Goal: Task Accomplishment & Management: Manage account settings

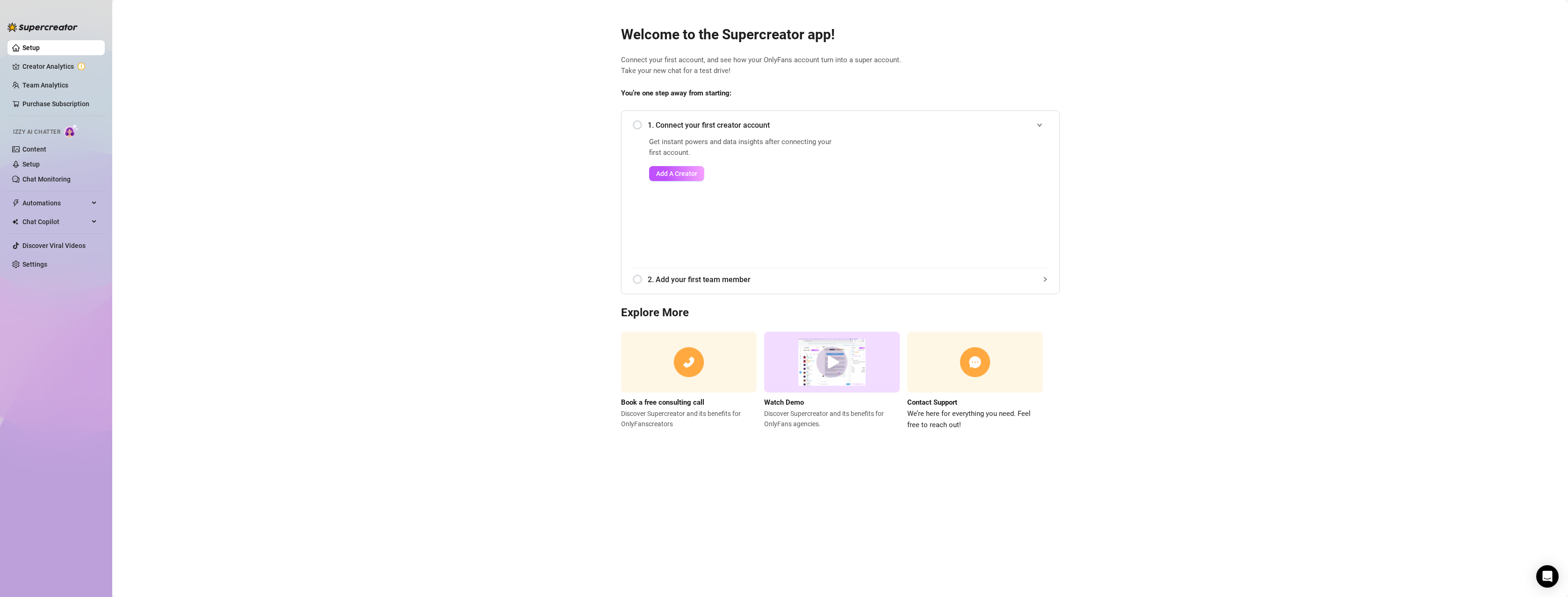
click at [639, 126] on div "1. Connect your first creator account" at bounding box center [840, 125] width 415 height 23
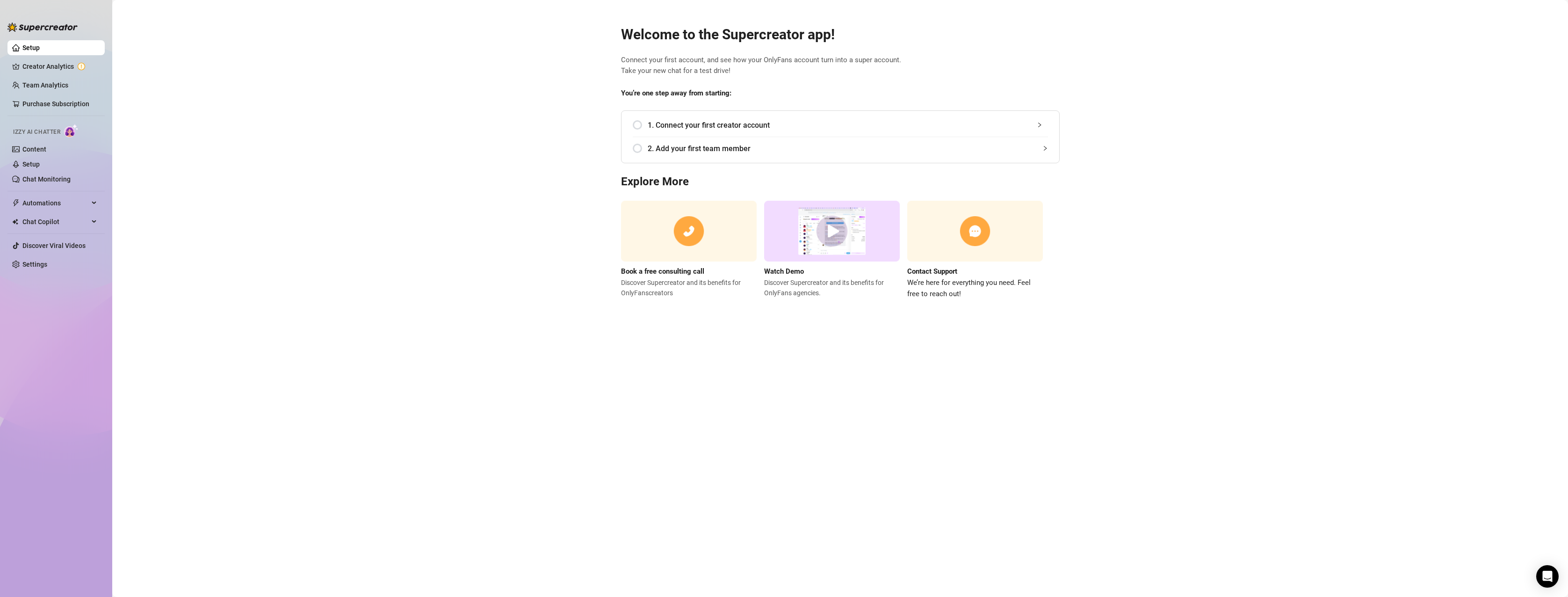
click at [638, 126] on div "1. Connect your first creator account" at bounding box center [840, 125] width 415 height 23
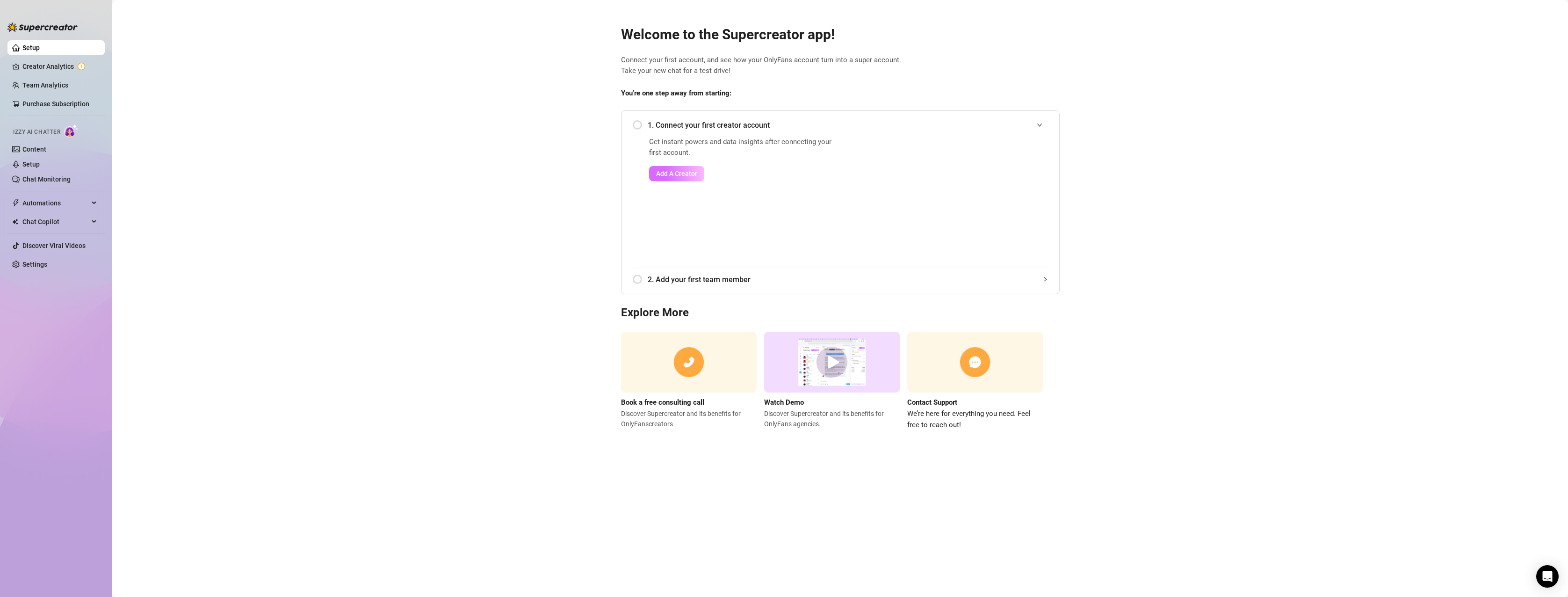
click at [676, 175] on span "Add A Creator" at bounding box center [676, 173] width 41 height 8
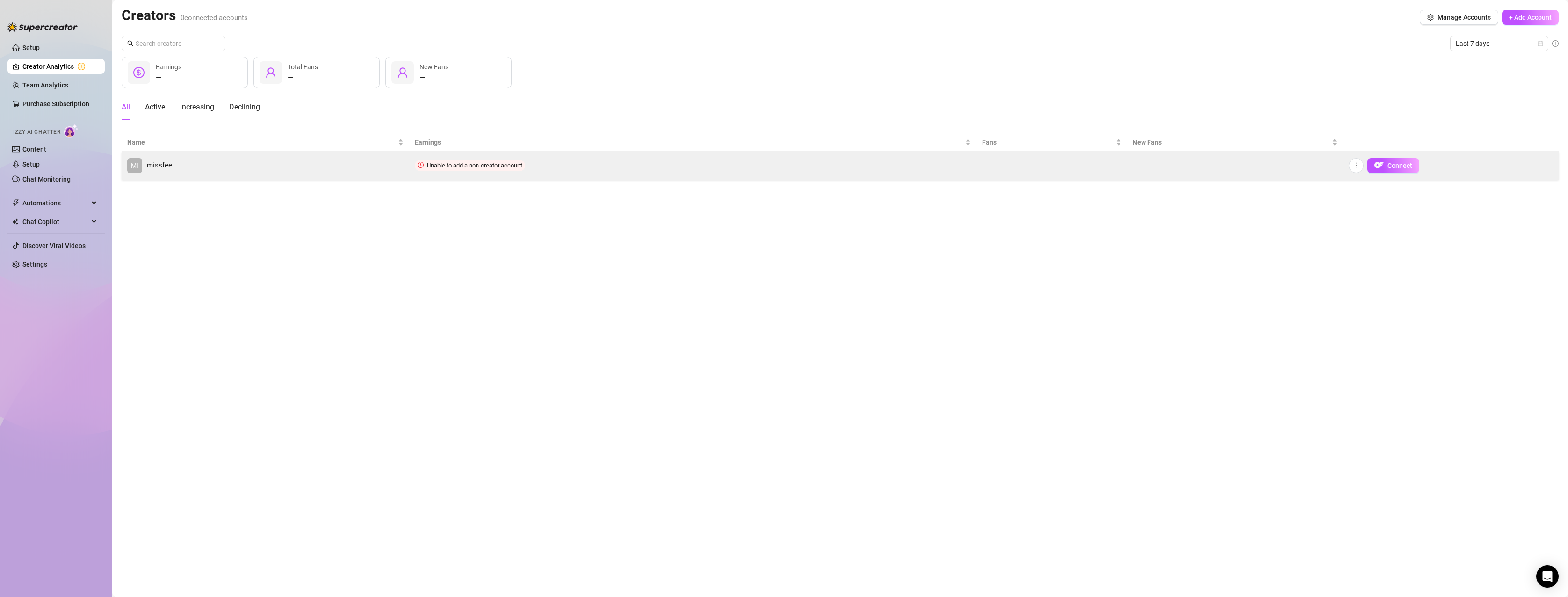
click at [360, 170] on link "MI missfeet" at bounding box center [266, 165] width 276 height 15
click at [1384, 165] on img "button" at bounding box center [1379, 165] width 9 height 9
click at [1389, 165] on span "Connect" at bounding box center [1400, 165] width 25 height 8
click at [1356, 163] on icon "more" at bounding box center [1356, 165] width 6 height 6
click at [1394, 166] on span "Connect" at bounding box center [1400, 165] width 25 height 8
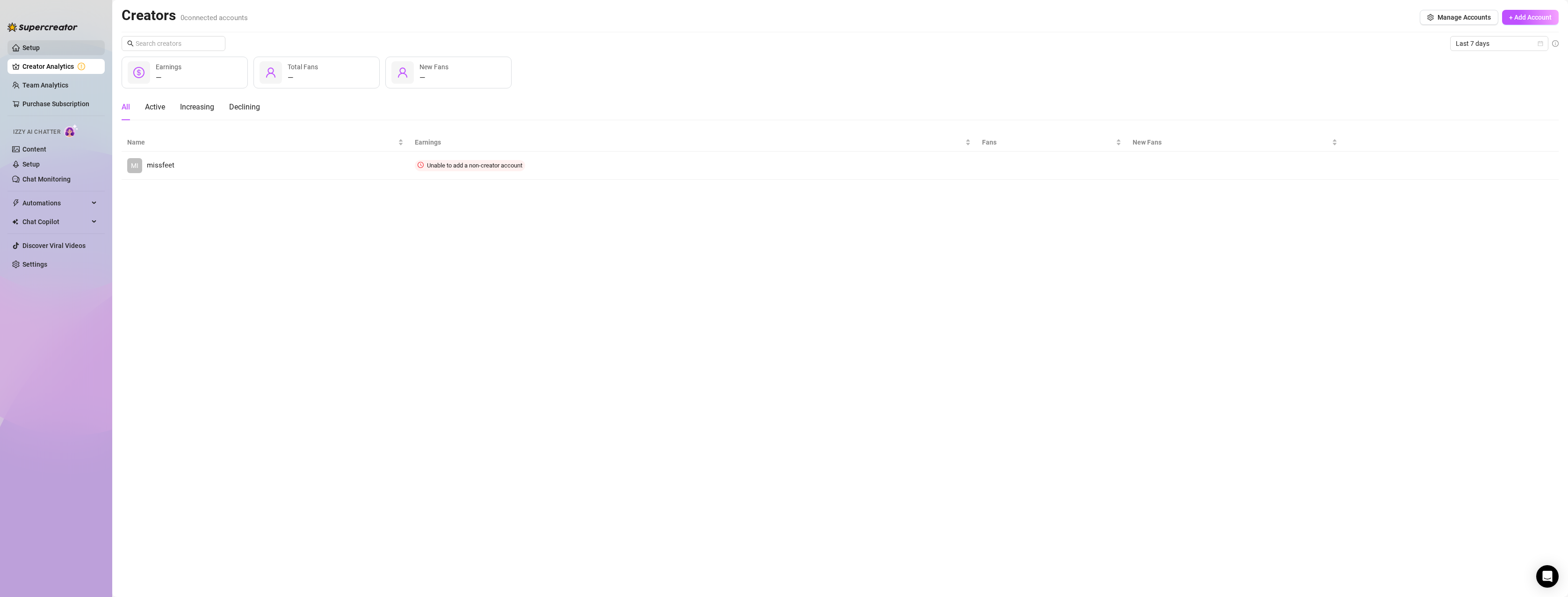
click at [40, 47] on link "Setup" at bounding box center [31, 48] width 17 height 8
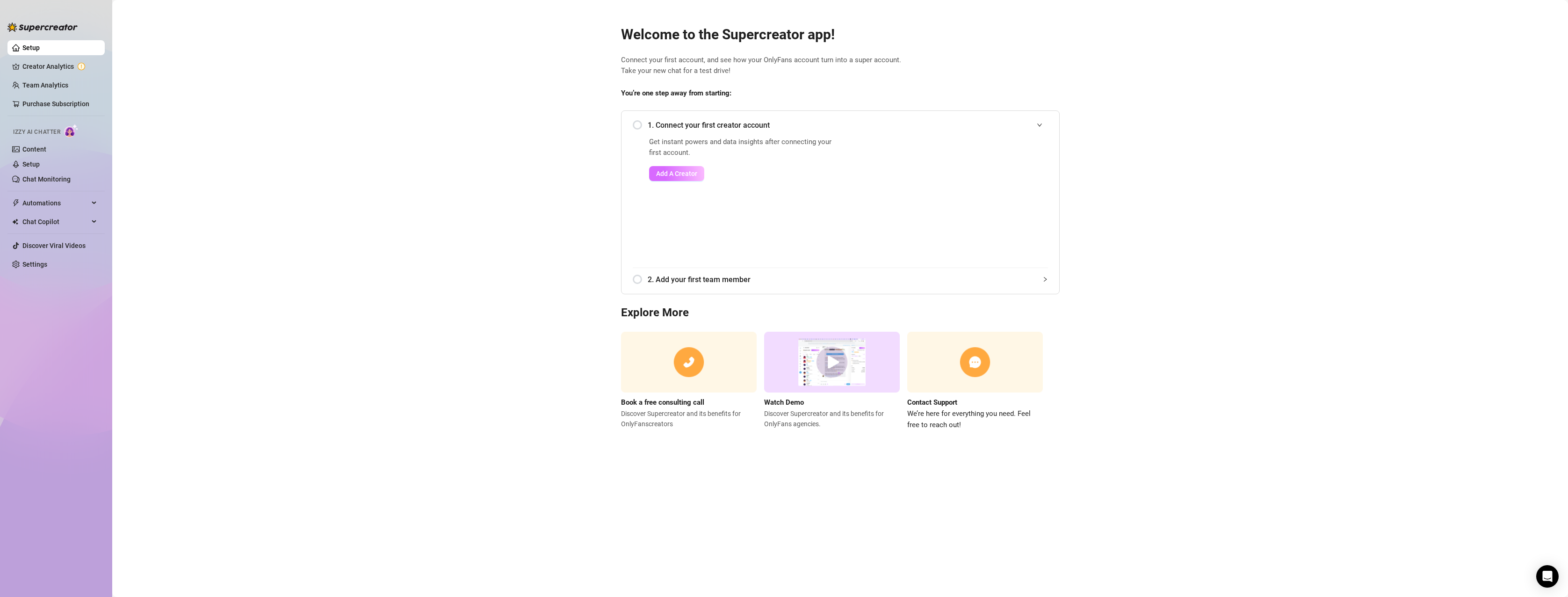
click at [676, 172] on span "Add A Creator" at bounding box center [676, 173] width 41 height 8
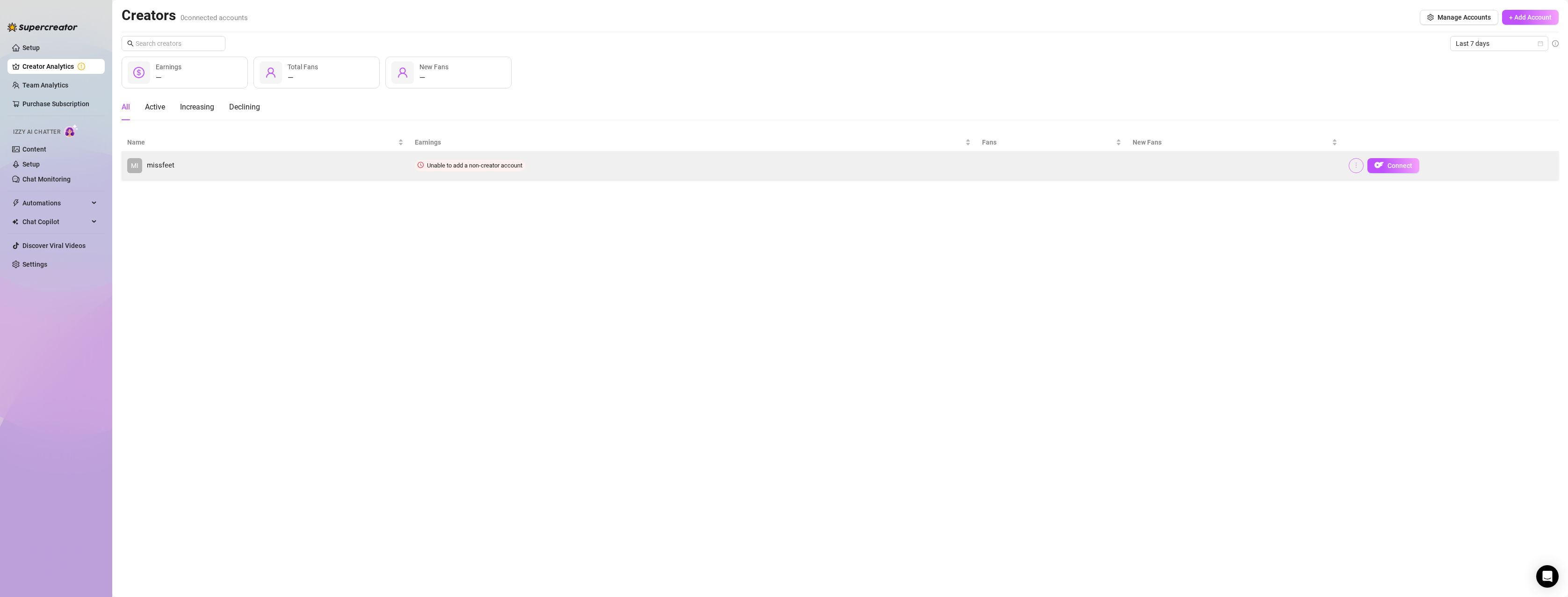
click at [1359, 165] on icon "more" at bounding box center [1356, 165] width 6 height 6
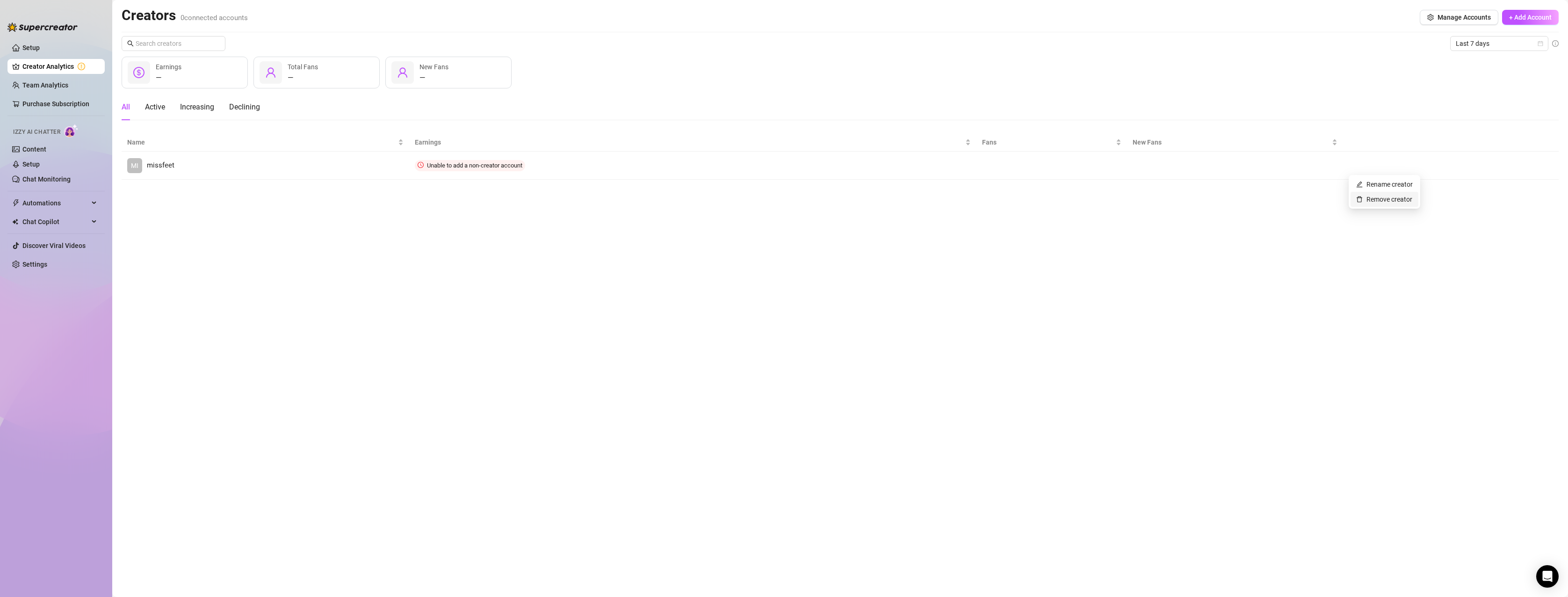
click at [1364, 196] on link "Remove creator" at bounding box center [1384, 199] width 56 height 8
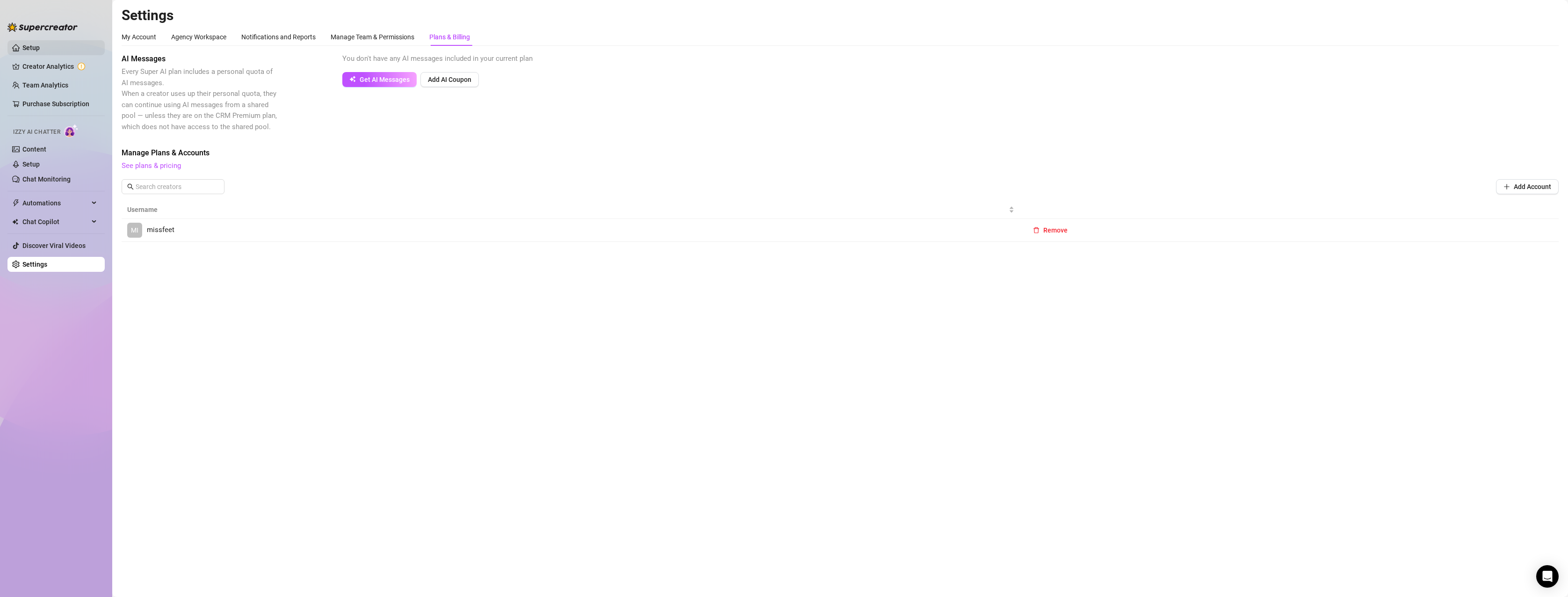
click at [40, 51] on link "Setup" at bounding box center [31, 48] width 17 height 8
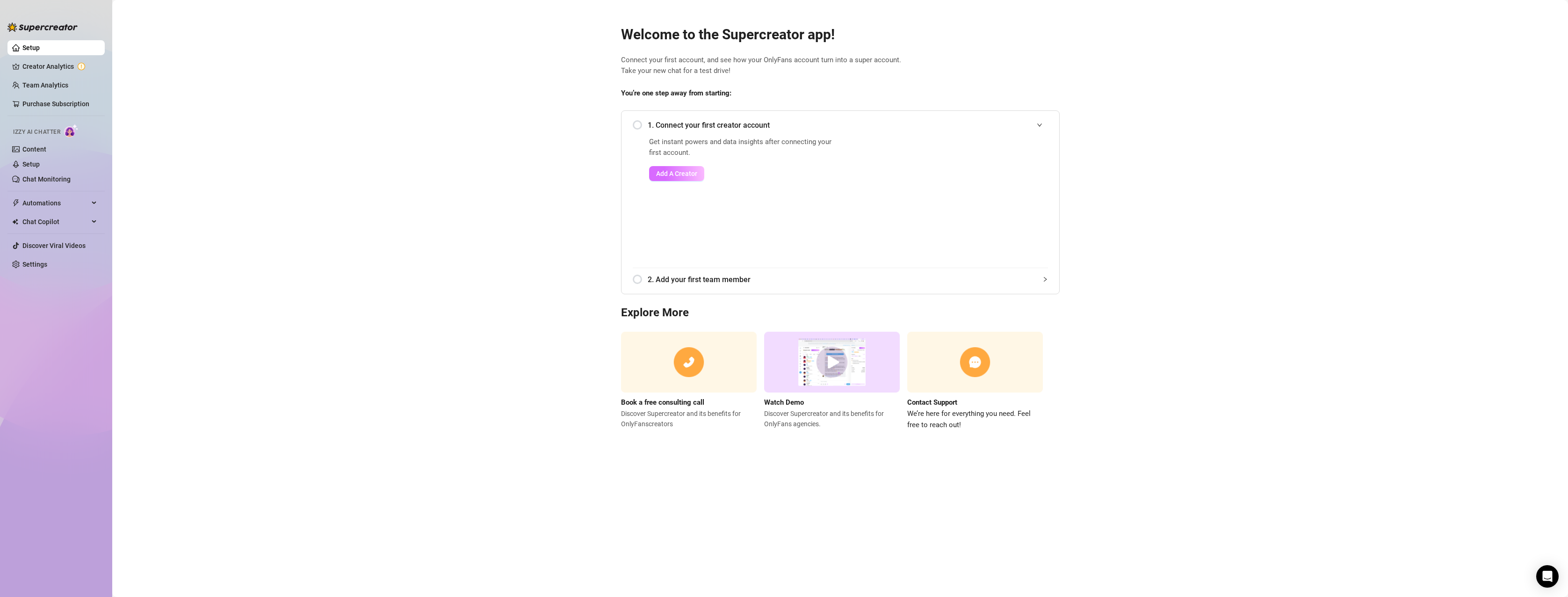
click at [671, 176] on span "Add A Creator" at bounding box center [676, 173] width 41 height 8
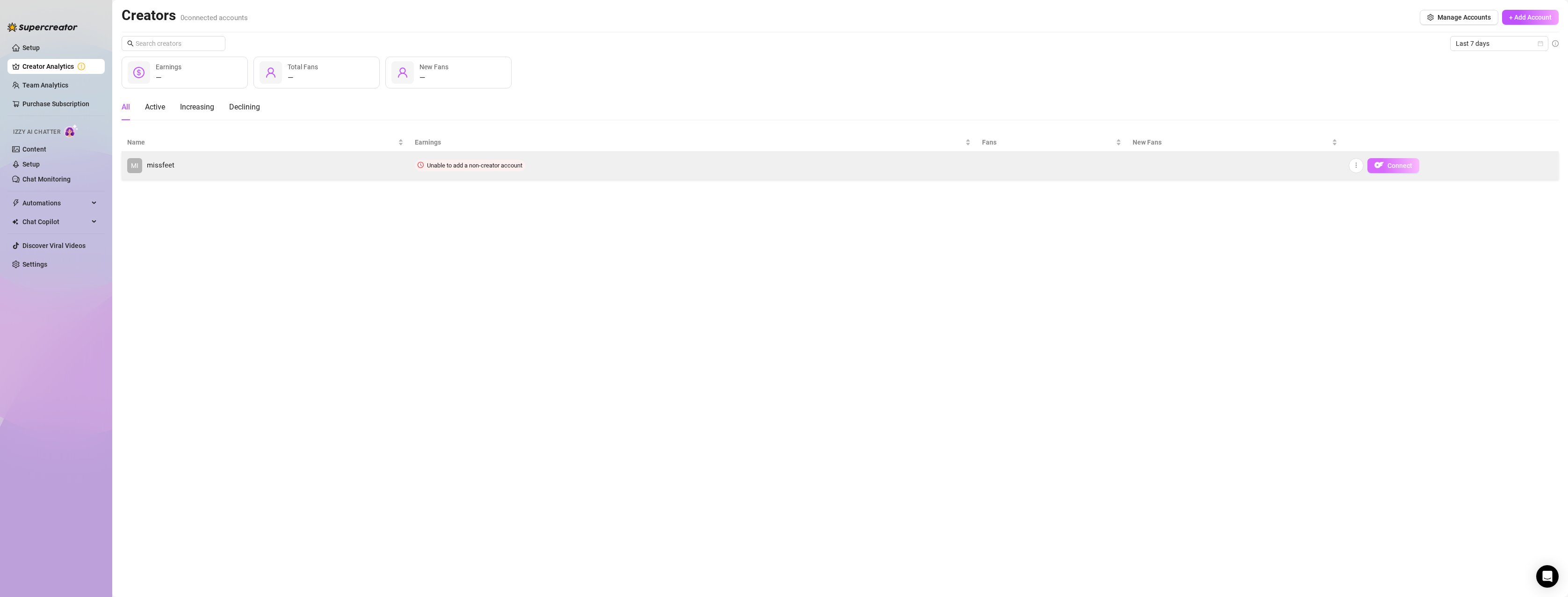
click at [1391, 166] on span "Connect" at bounding box center [1400, 165] width 25 height 8
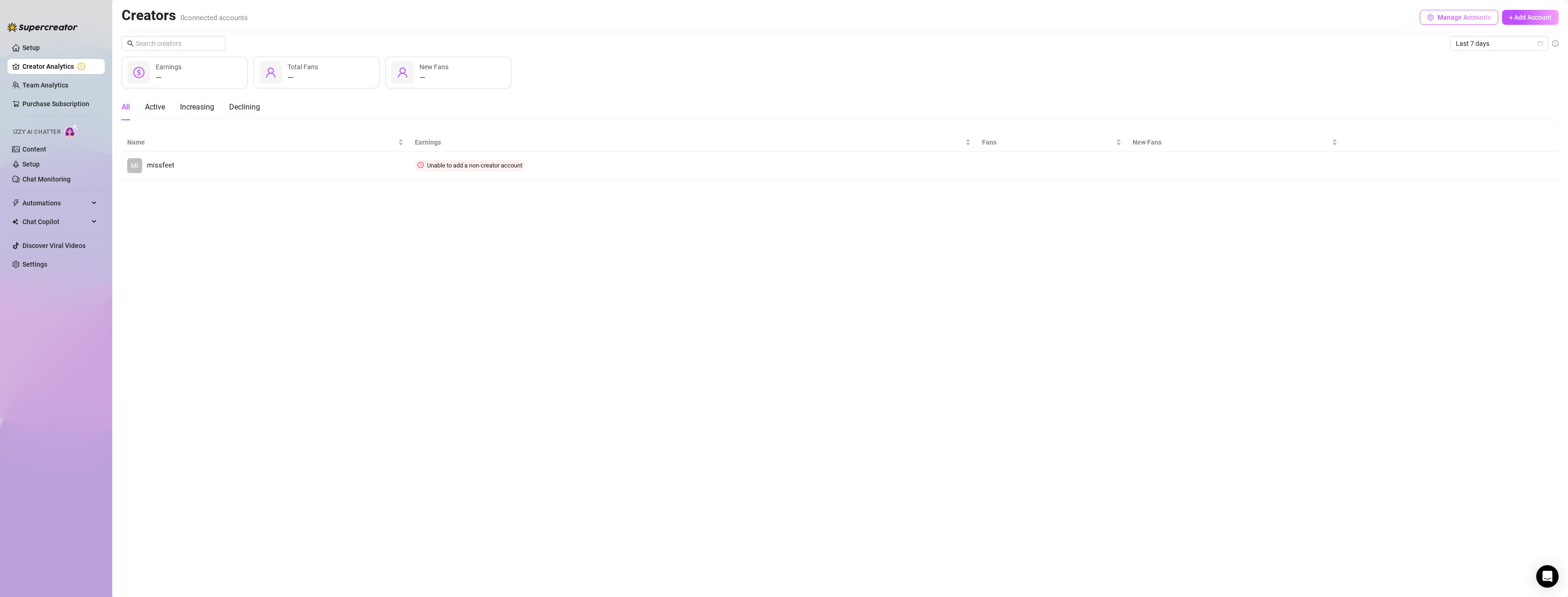
click at [1478, 15] on span "Manage Accounts" at bounding box center [1464, 17] width 53 height 8
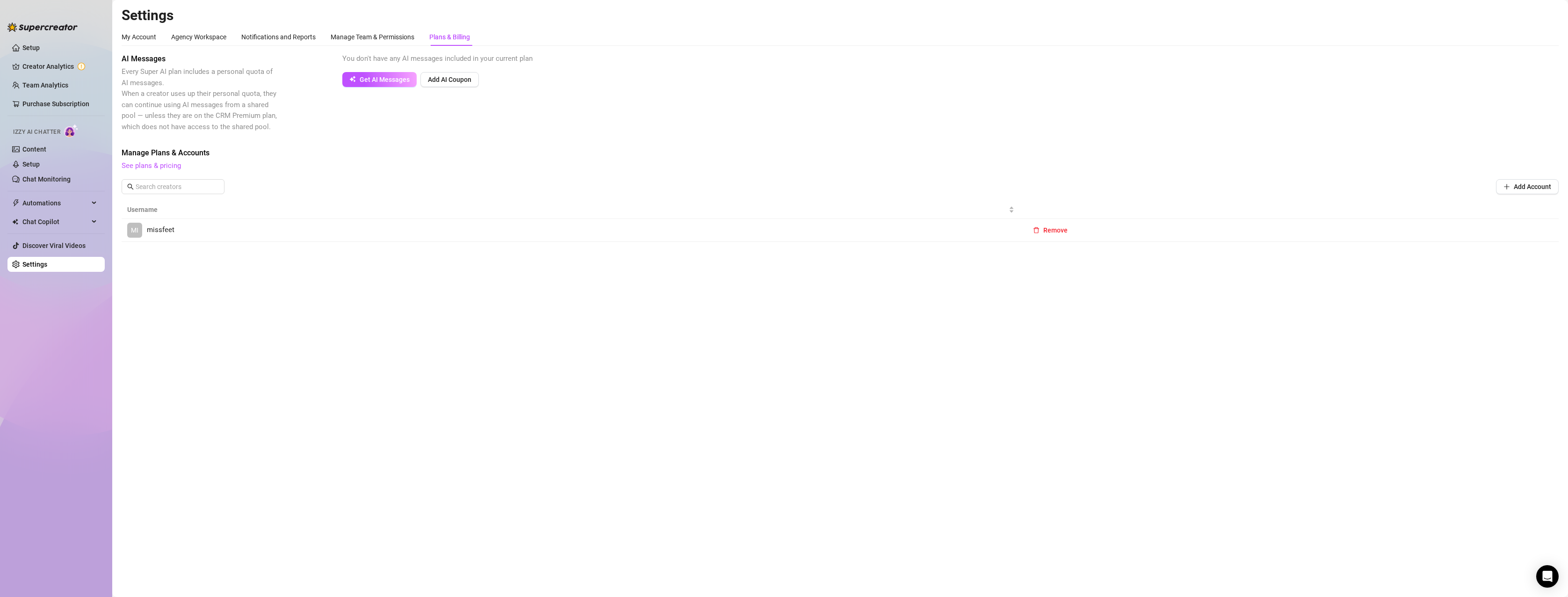
click at [301, 232] on link "MI missfeet" at bounding box center [571, 230] width 887 height 15
click at [28, 51] on link "Setup" at bounding box center [31, 48] width 17 height 8
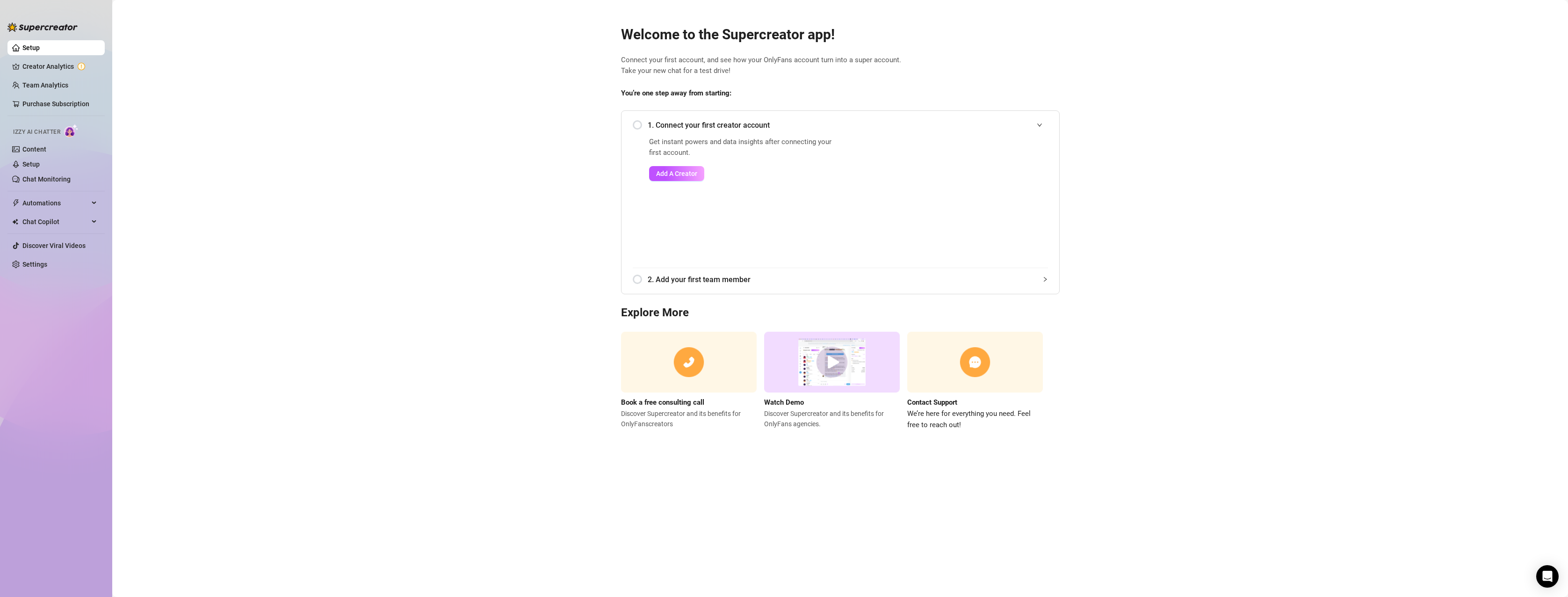
click at [728, 283] on span "2. Add your first team member" at bounding box center [848, 279] width 400 height 11
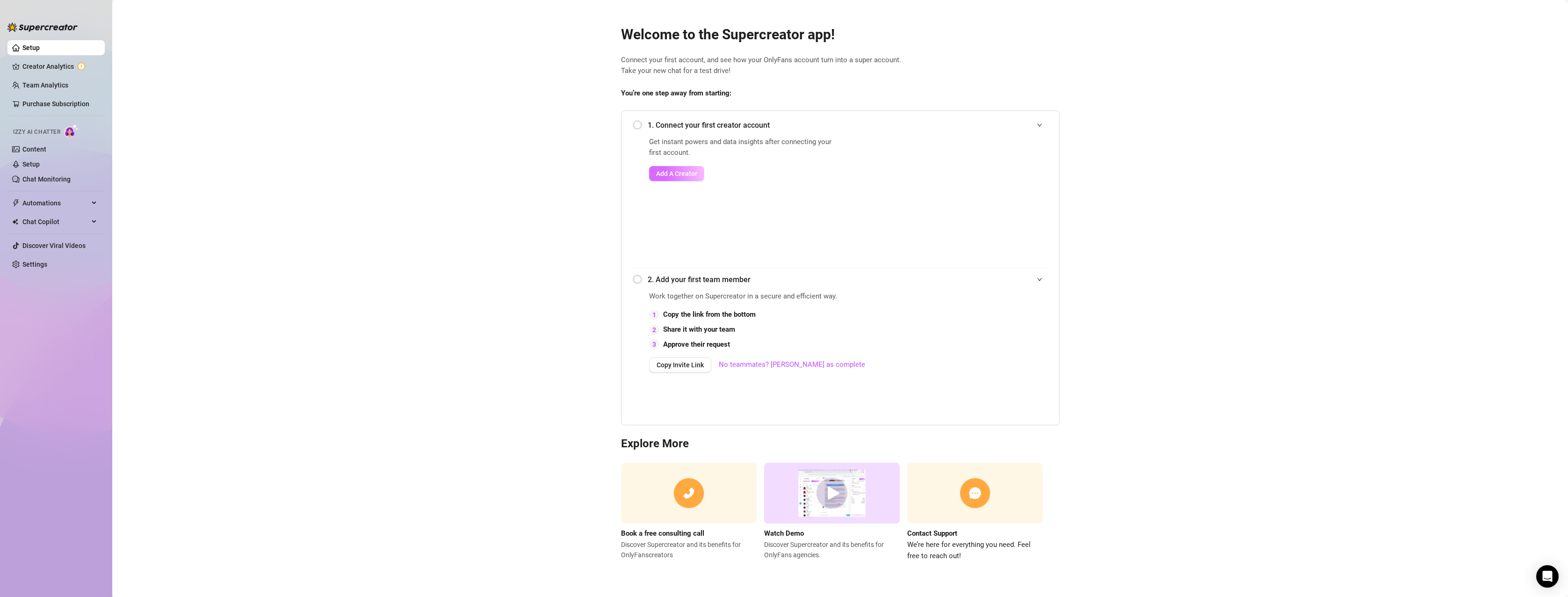
click at [680, 174] on span "Add A Creator" at bounding box center [676, 173] width 41 height 8
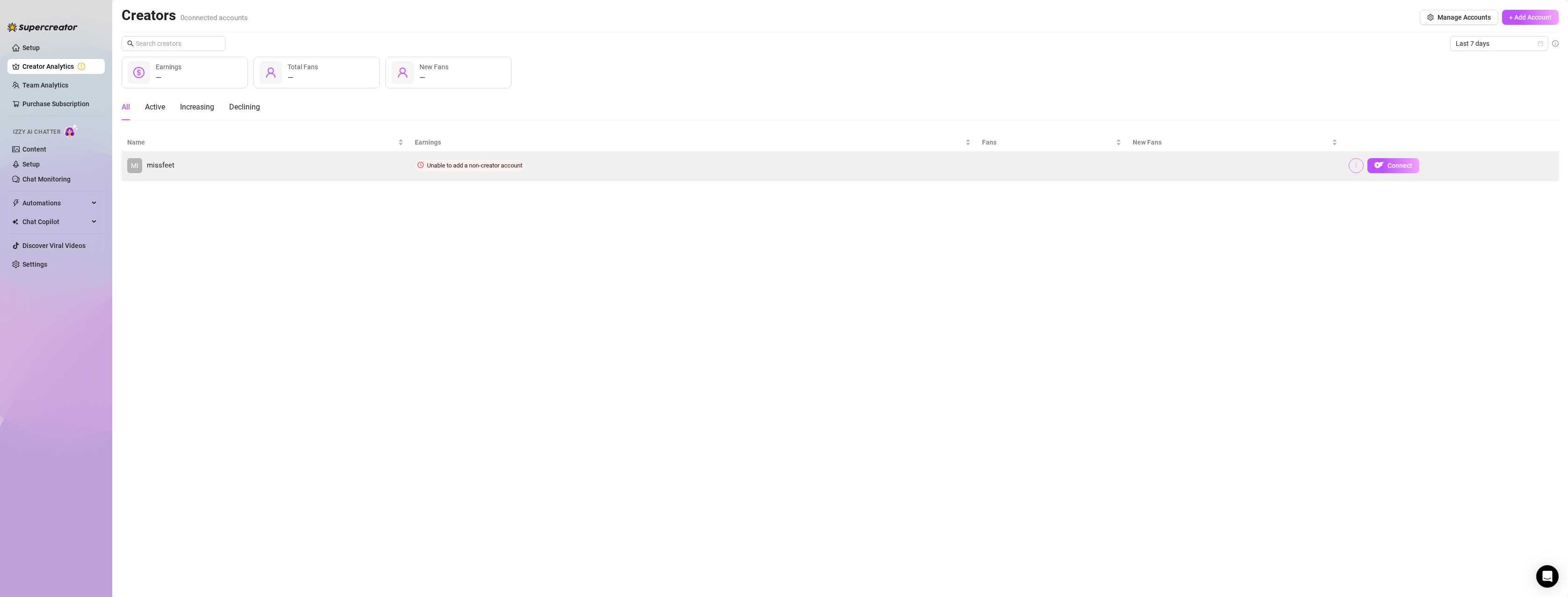
click at [1356, 165] on icon "more" at bounding box center [1356, 165] width 6 height 6
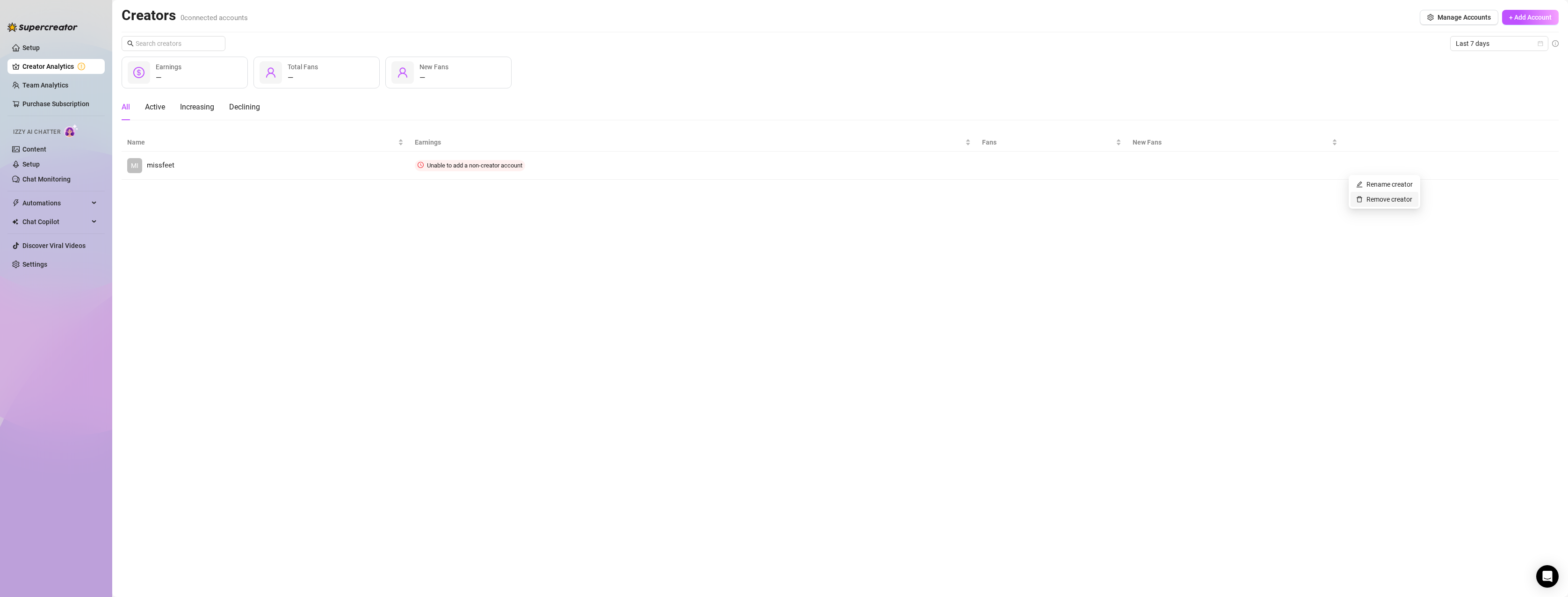
click at [1371, 196] on link "Remove creator" at bounding box center [1384, 199] width 56 height 8
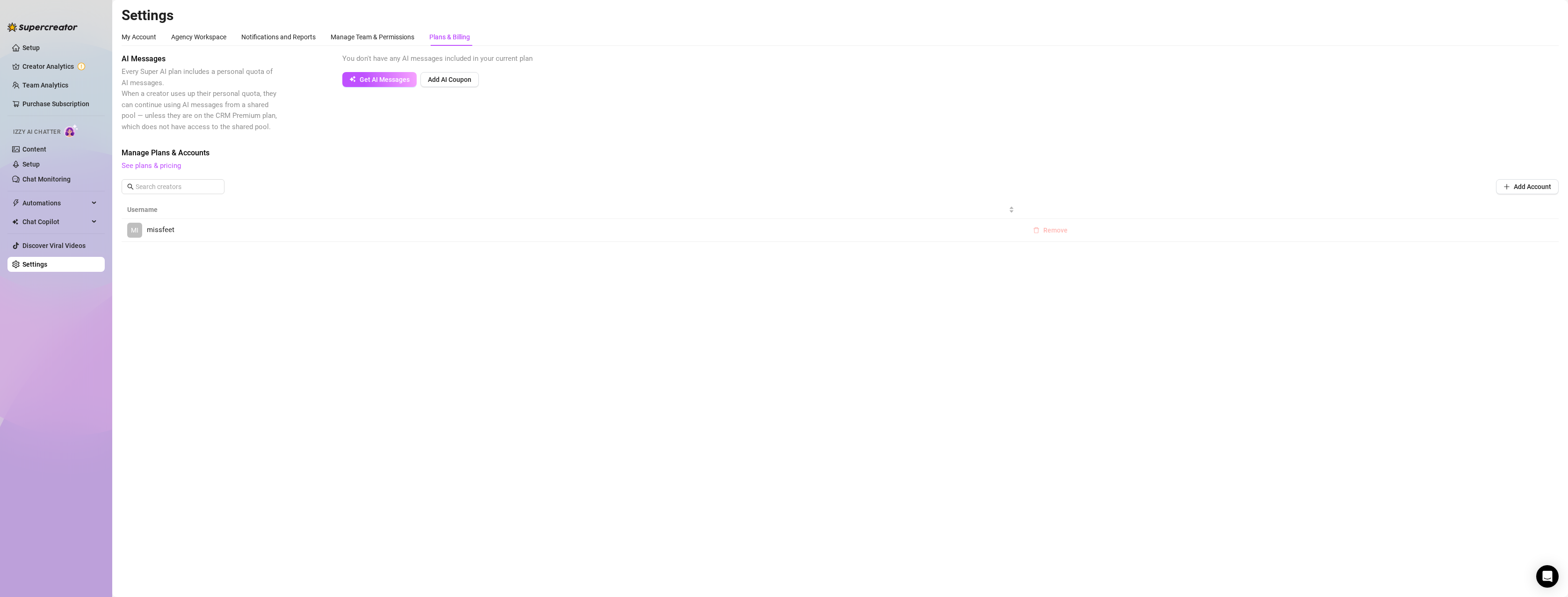
click at [1058, 225] on button "Remove" at bounding box center [1050, 230] width 50 height 15
click at [1111, 204] on span "OK" at bounding box center [1113, 206] width 9 height 8
click at [40, 51] on link "Setup" at bounding box center [31, 48] width 17 height 8
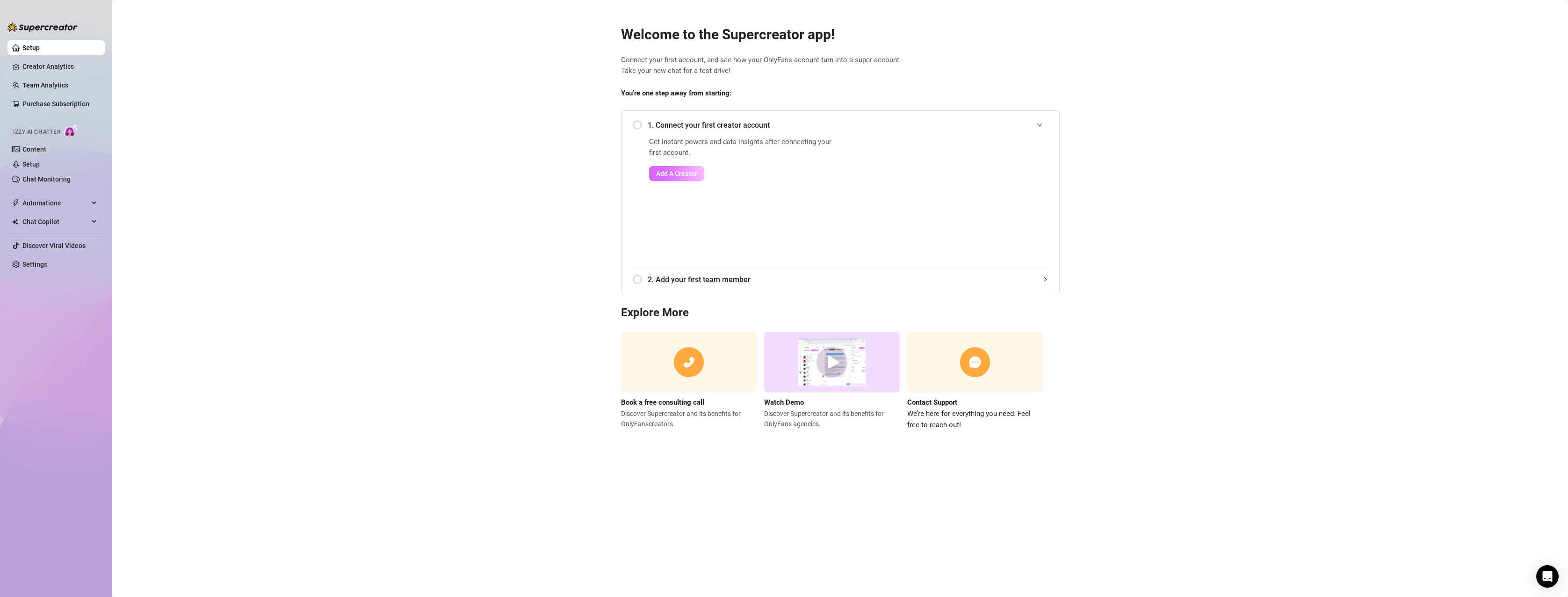
click at [686, 174] on span "Add A Creator" at bounding box center [676, 173] width 41 height 8
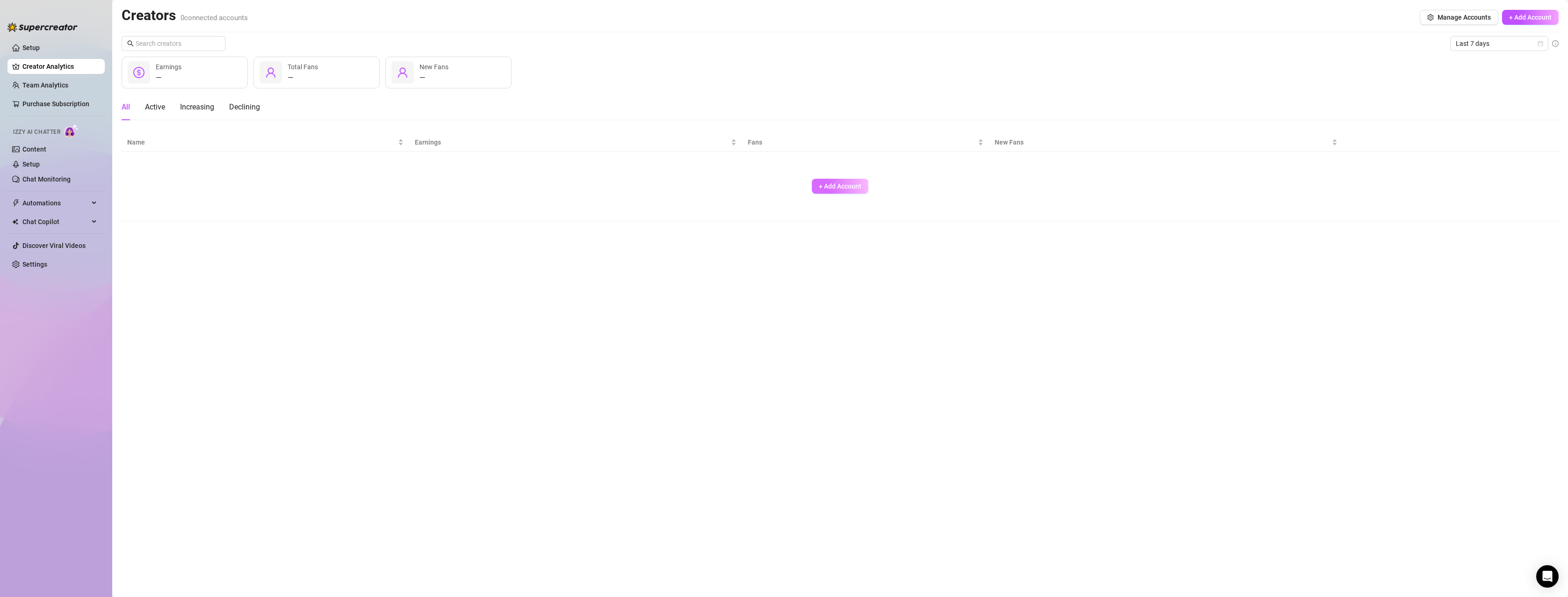
click at [848, 189] on span "+ Add Account" at bounding box center [840, 186] width 43 height 8
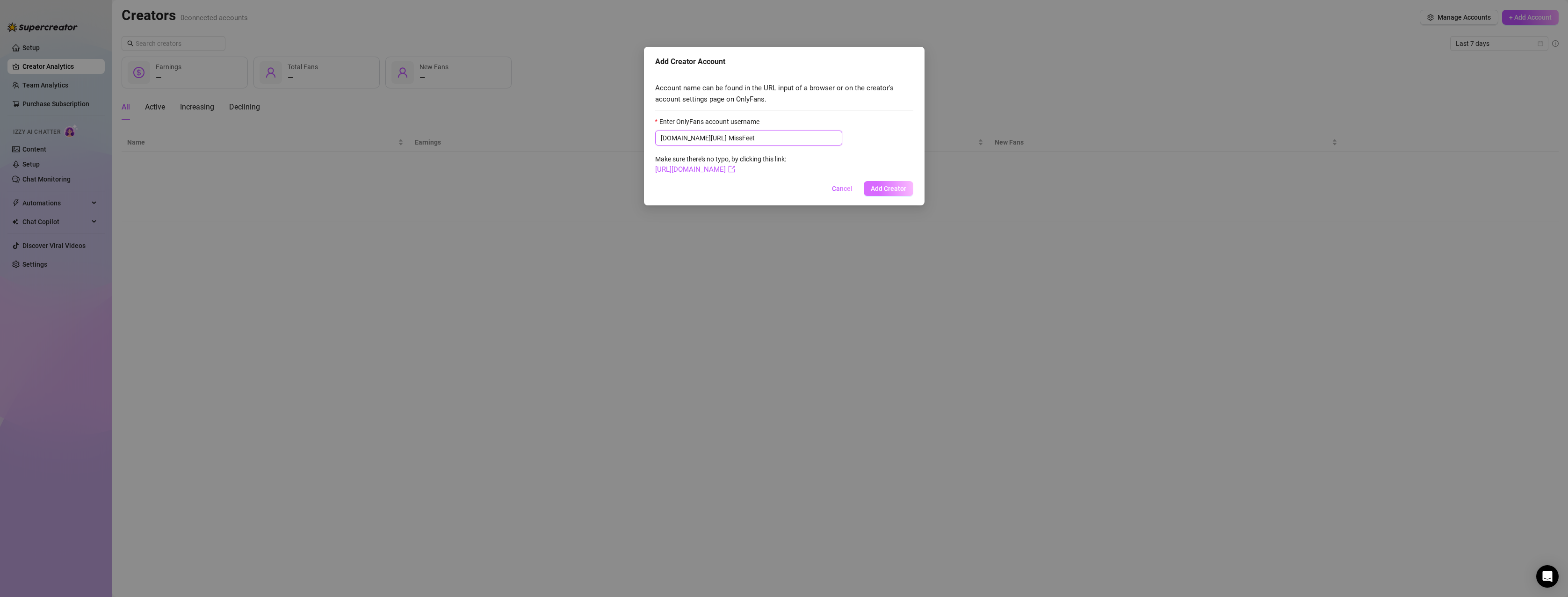
type input "MissFeet"
click at [884, 192] on span "Add Creator" at bounding box center [889, 188] width 36 height 8
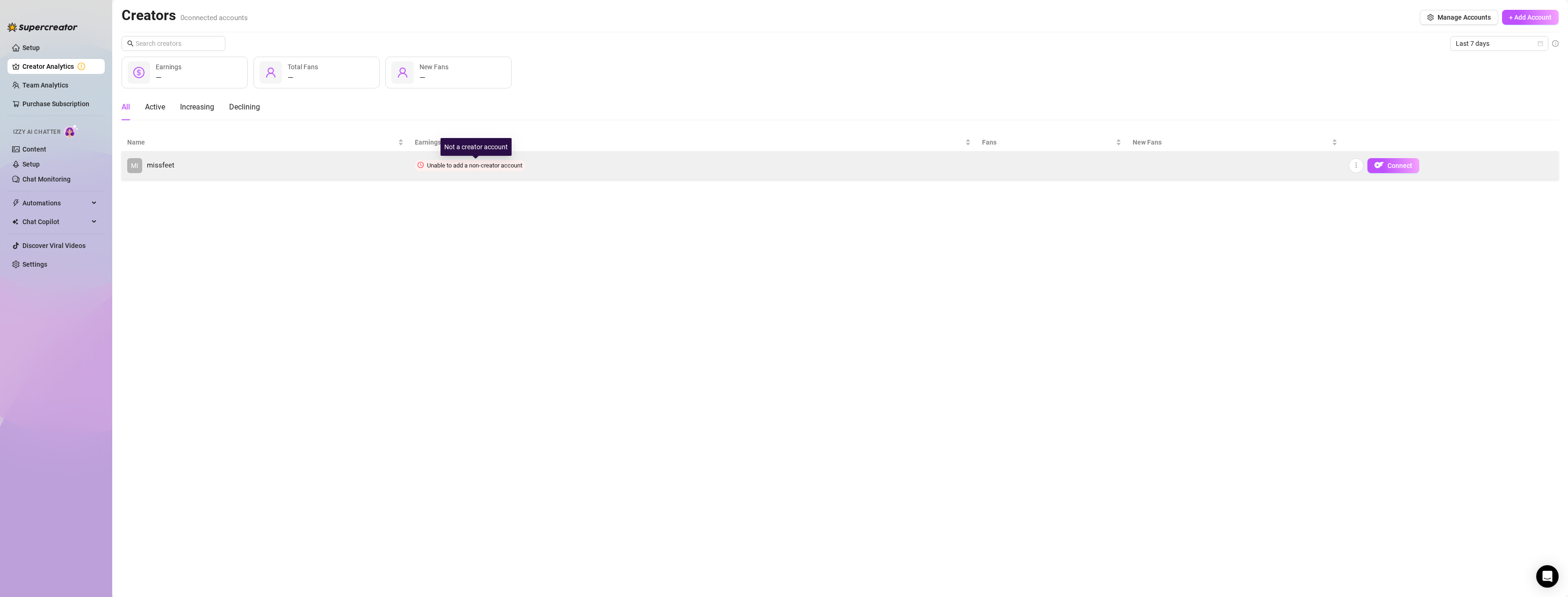
click at [495, 165] on span "Unable to add a non-creator account" at bounding box center [475, 165] width 95 height 7
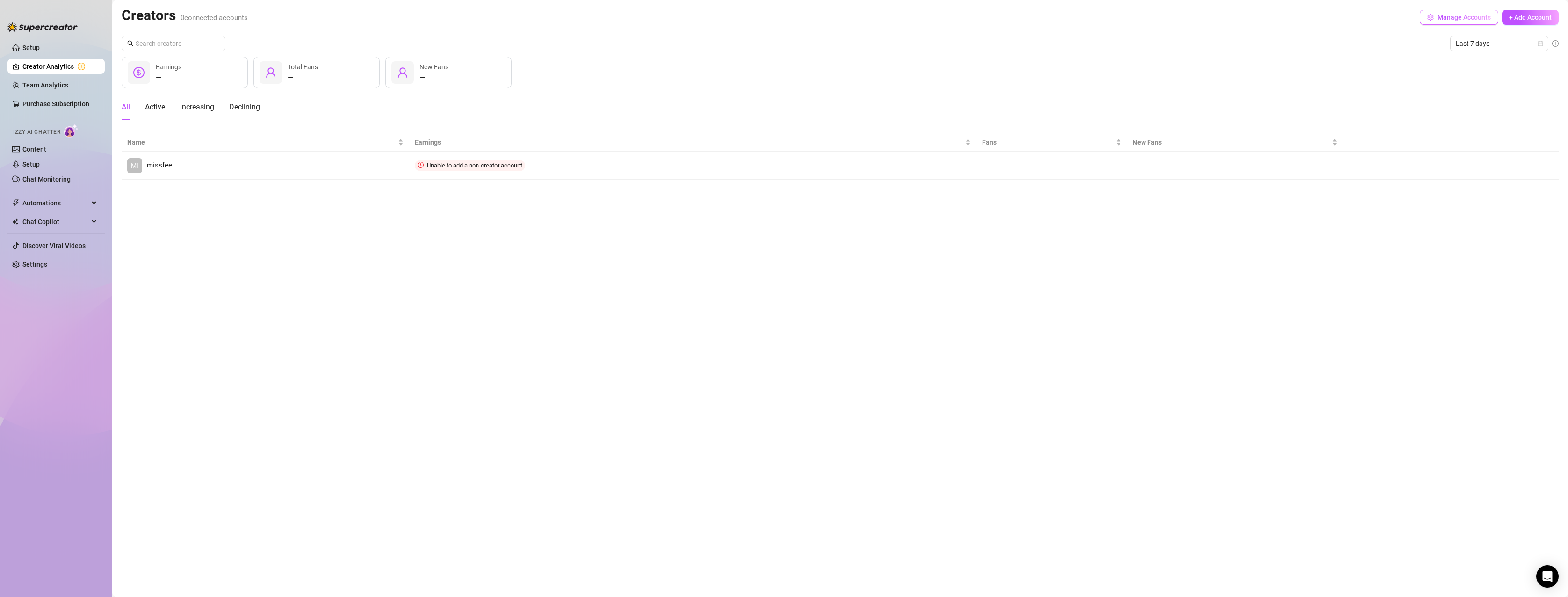
click at [1460, 19] on span "Manage Accounts" at bounding box center [1464, 17] width 53 height 8
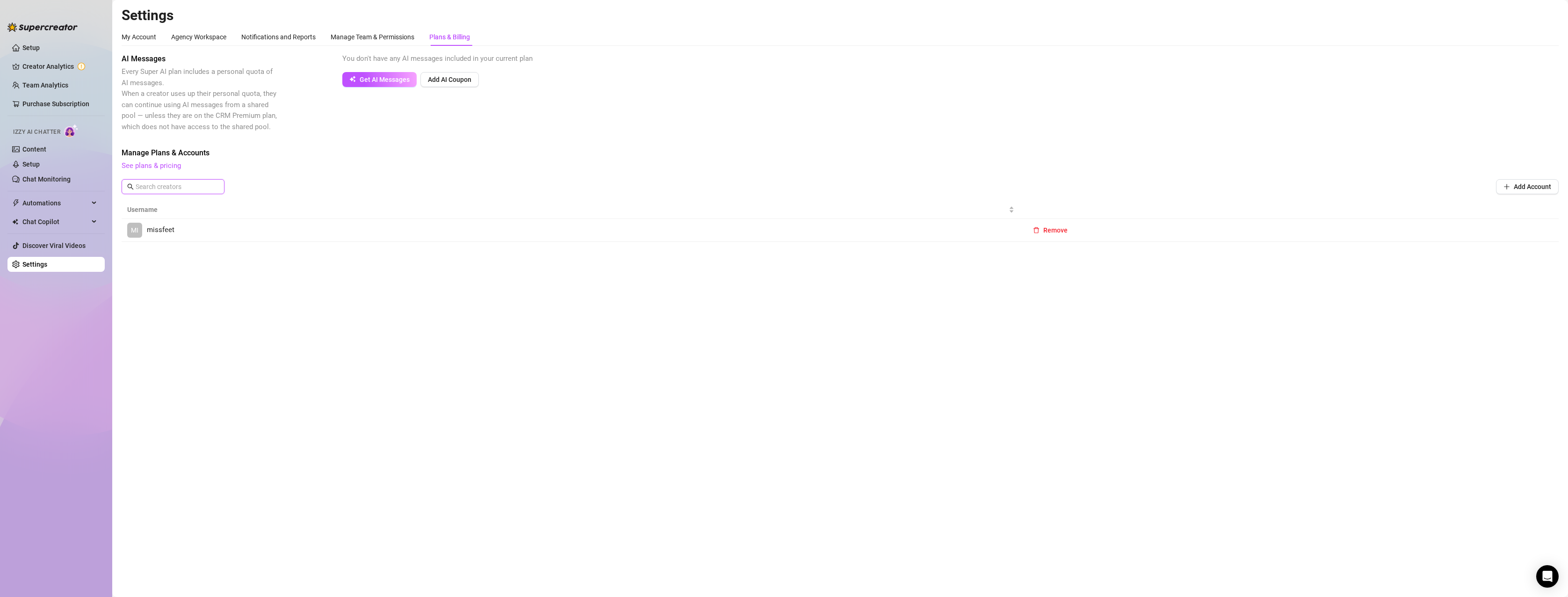
click at [196, 183] on input "text" at bounding box center [173, 187] width 75 height 10
type input "MissFeet"
click at [214, 186] on icon "close-circle" at bounding box center [216, 187] width 6 height 6
click at [1056, 227] on span "Remove" at bounding box center [1055, 230] width 24 height 8
click at [1114, 206] on span "OK" at bounding box center [1113, 206] width 9 height 8
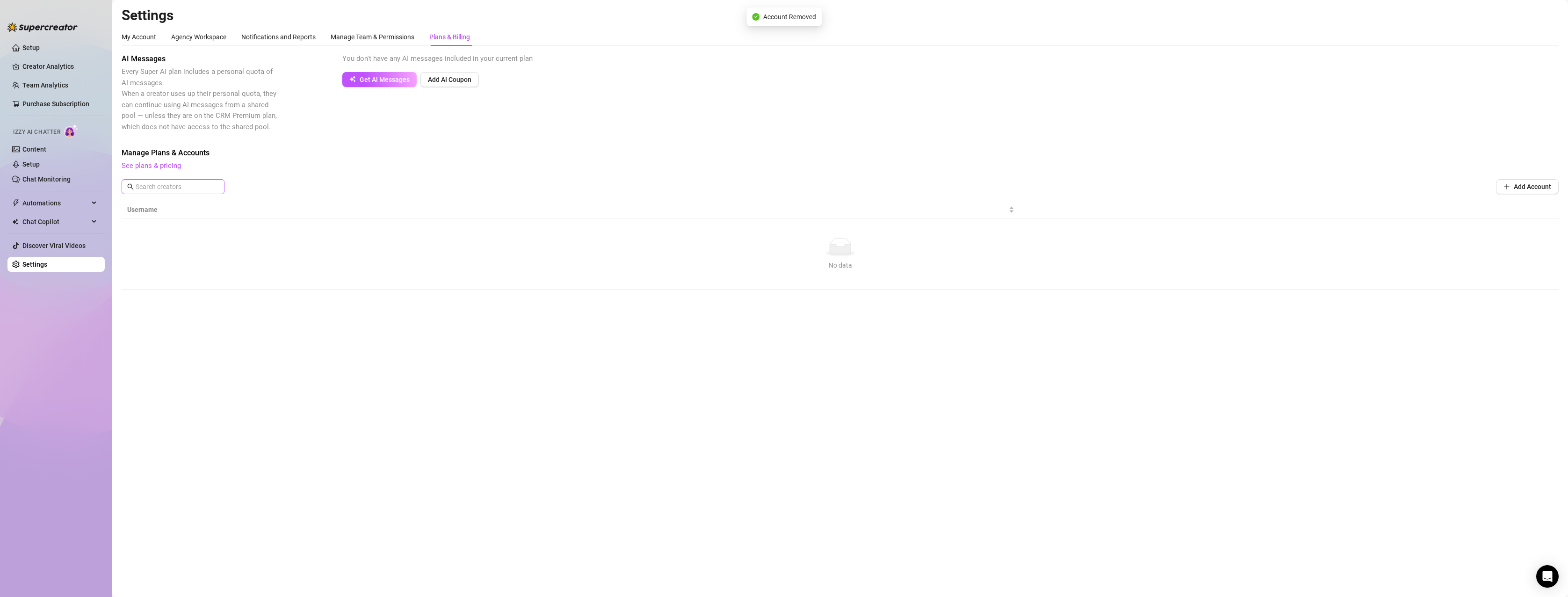
click at [197, 181] on span at bounding box center [173, 187] width 103 height 15
type input "MissFeet"
click at [377, 37] on div "Manage Team & Permissions" at bounding box center [372, 37] width 84 height 10
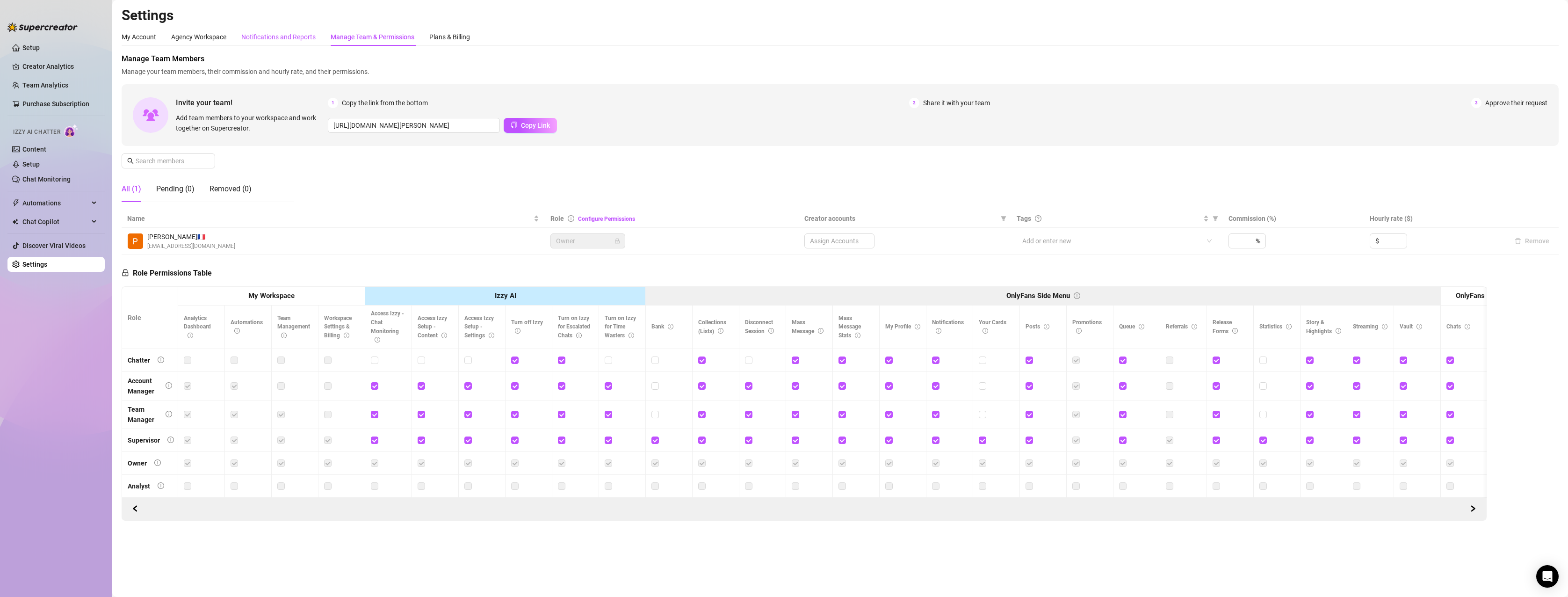
click at [286, 36] on div "Notifications and Reports" at bounding box center [278, 37] width 74 height 10
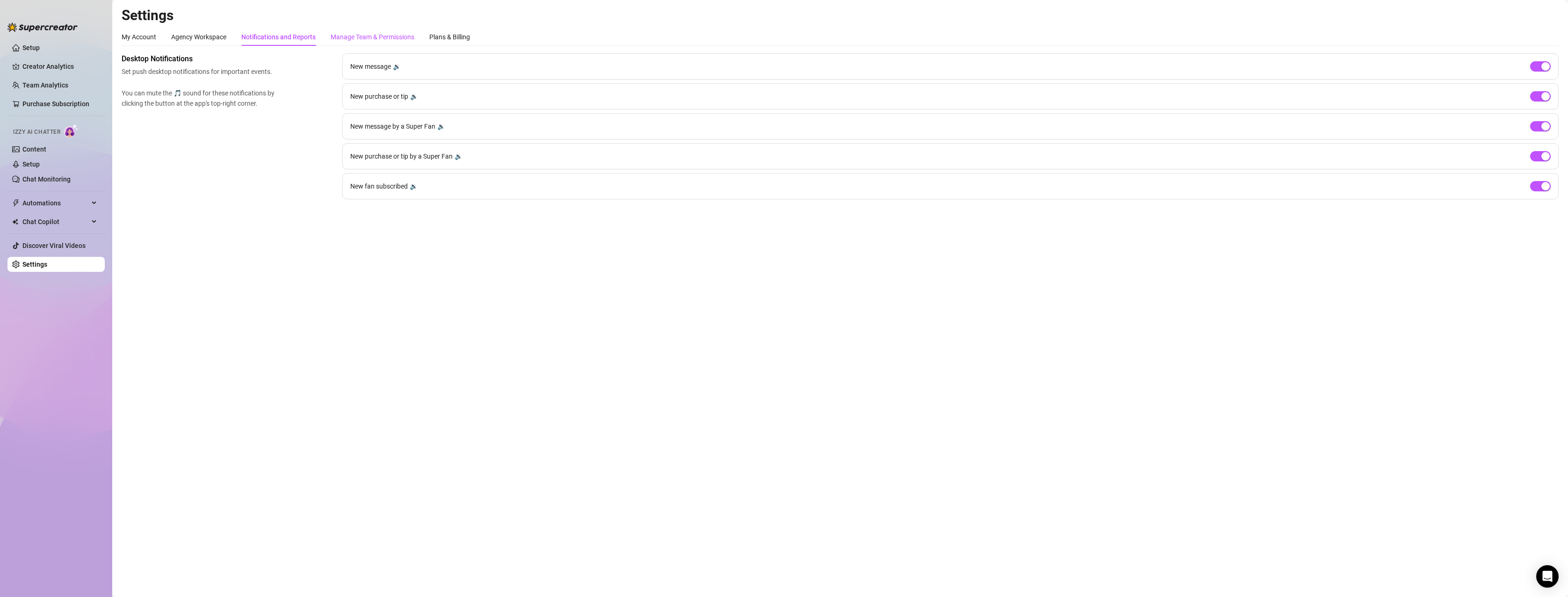
click at [355, 39] on div "Manage Team & Permissions" at bounding box center [372, 37] width 84 height 10
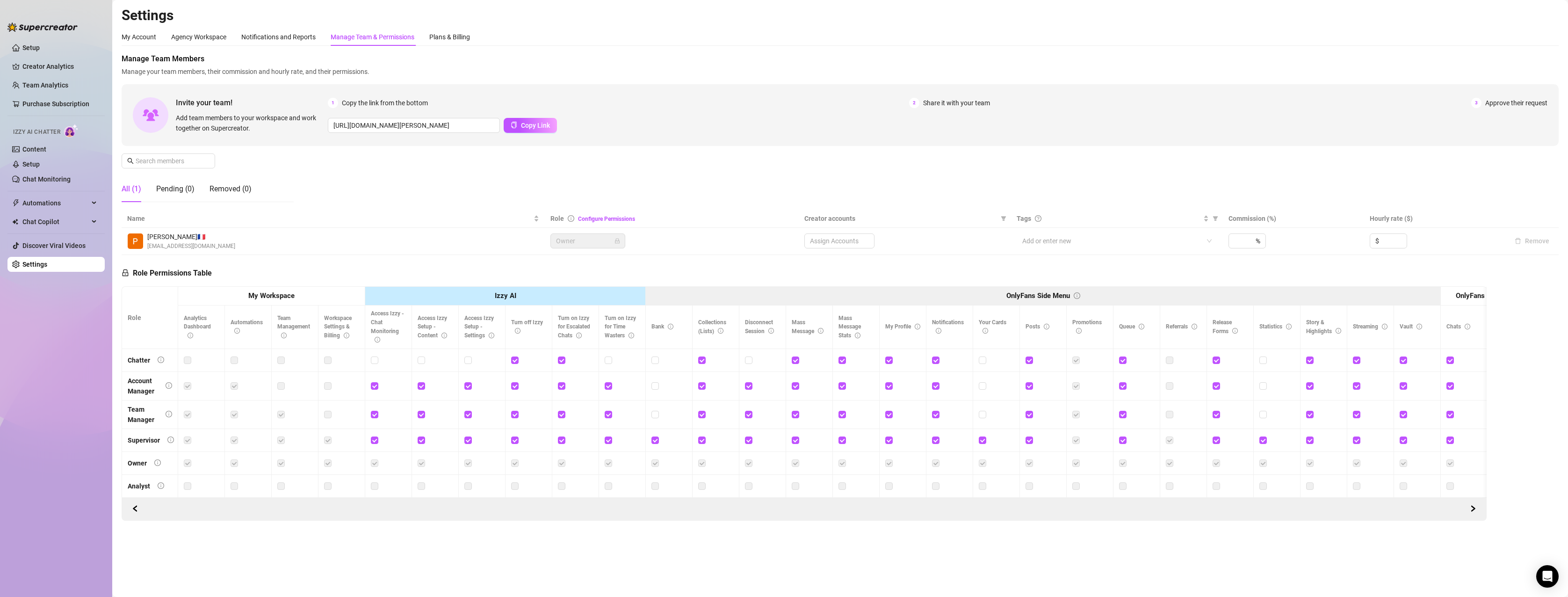
click at [841, 241] on div "Assign Accounts" at bounding box center [840, 241] width 70 height 15
click at [859, 242] on div "Assign Accounts" at bounding box center [840, 241] width 70 height 15
click at [829, 238] on div "Assign Accounts" at bounding box center [840, 241] width 70 height 15
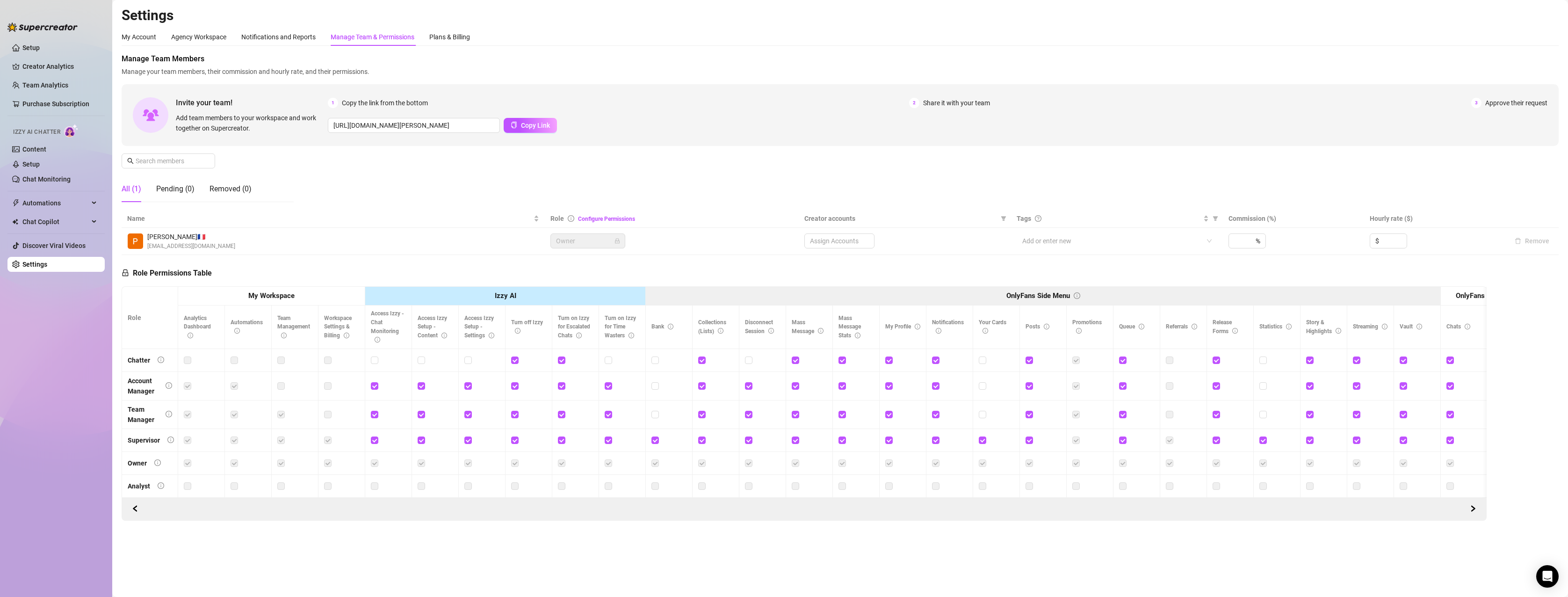
click at [829, 238] on div "Assign Accounts" at bounding box center [840, 241] width 70 height 15
click at [600, 217] on link "Configure Permissions" at bounding box center [607, 219] width 57 height 6
click at [1065, 242] on div at bounding box center [1112, 241] width 187 height 13
click at [859, 238] on div "Assign Accounts" at bounding box center [840, 241] width 70 height 15
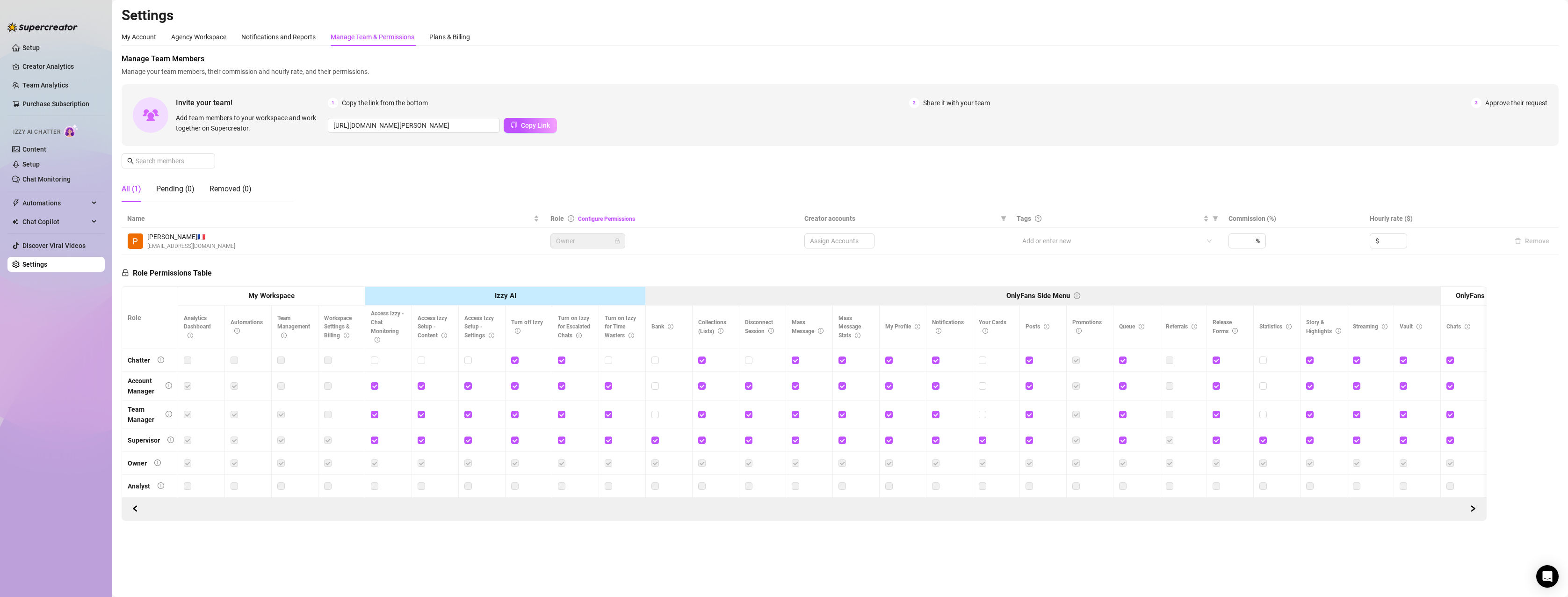
click at [858, 240] on div "Assign Accounts" at bounding box center [840, 241] width 70 height 15
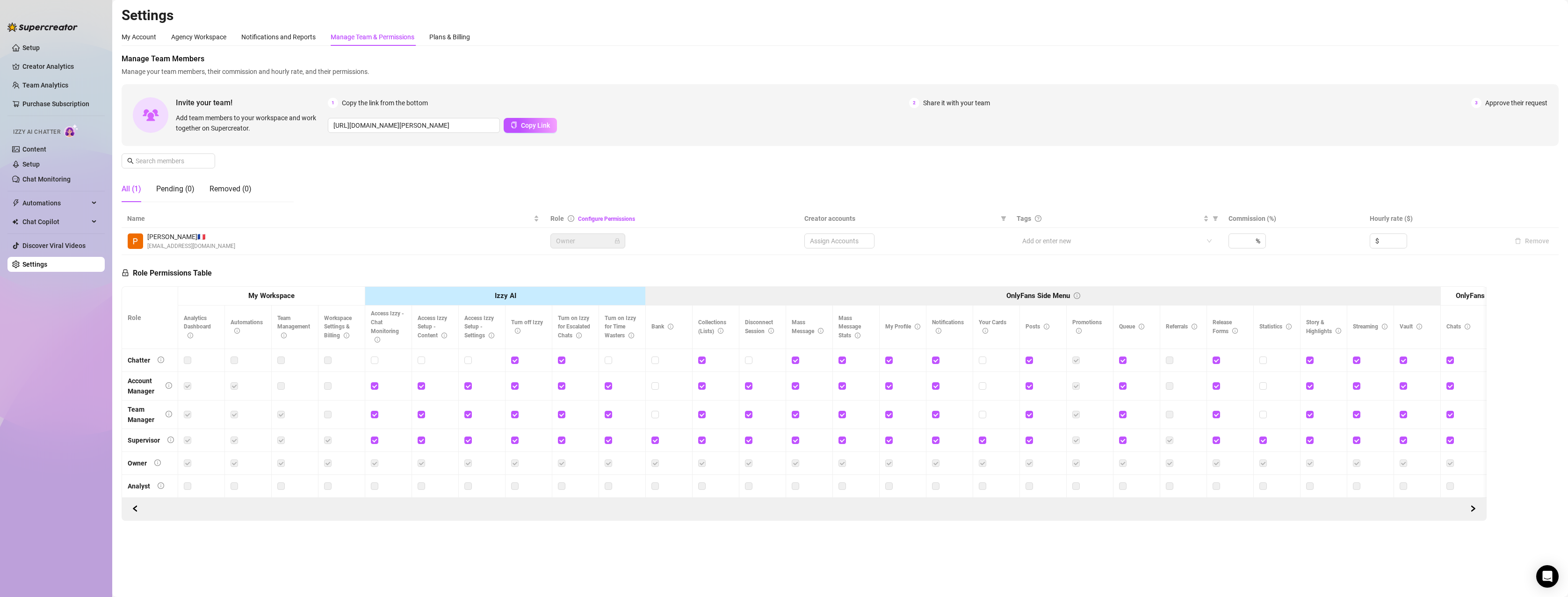
click at [858, 240] on div "Assign Accounts" at bounding box center [840, 241] width 70 height 15
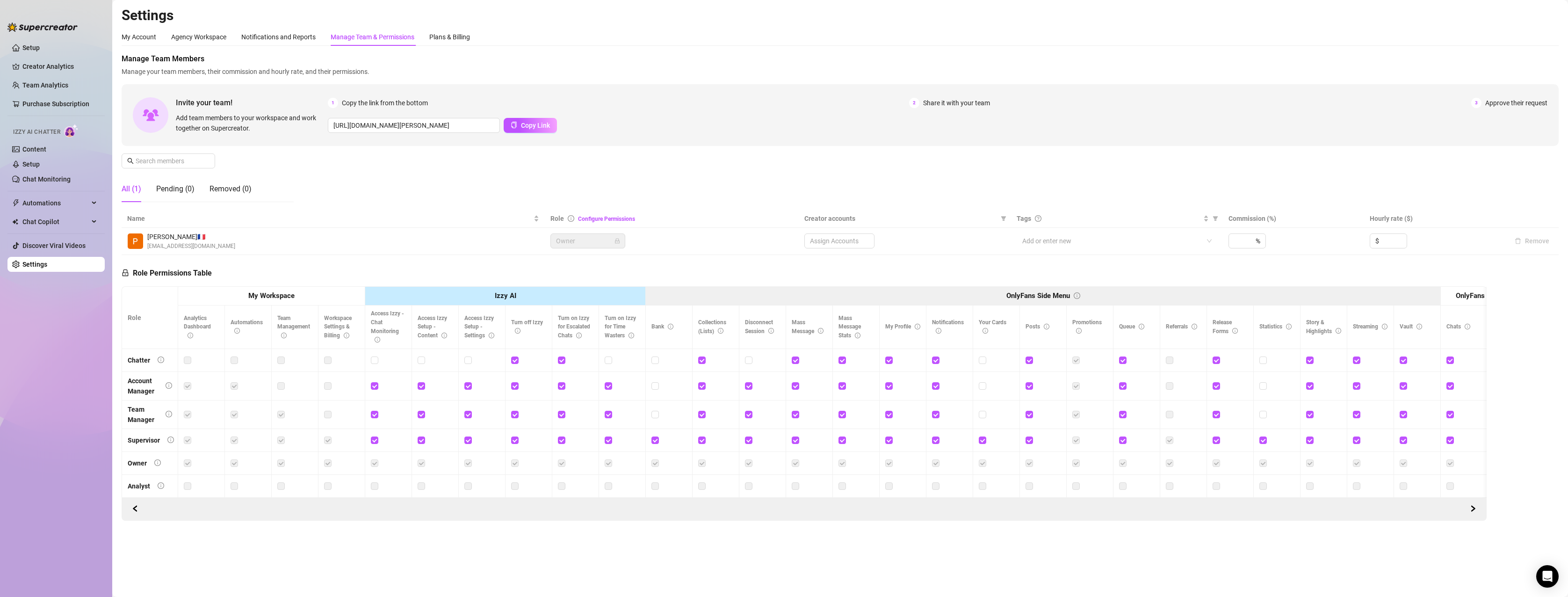
click at [858, 240] on div "Assign Accounts" at bounding box center [840, 241] width 70 height 15
click at [135, 33] on div "My Account" at bounding box center [139, 37] width 35 height 10
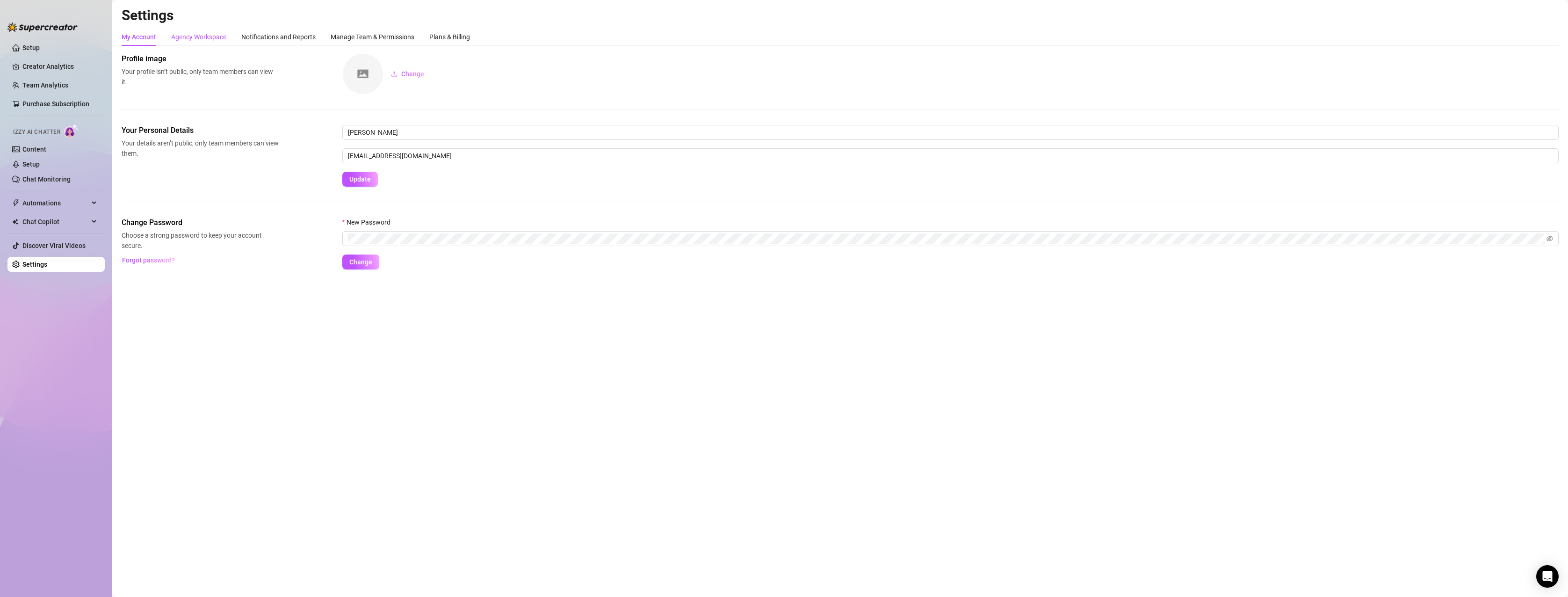
click at [206, 36] on div "Agency Workspace" at bounding box center [198, 37] width 55 height 10
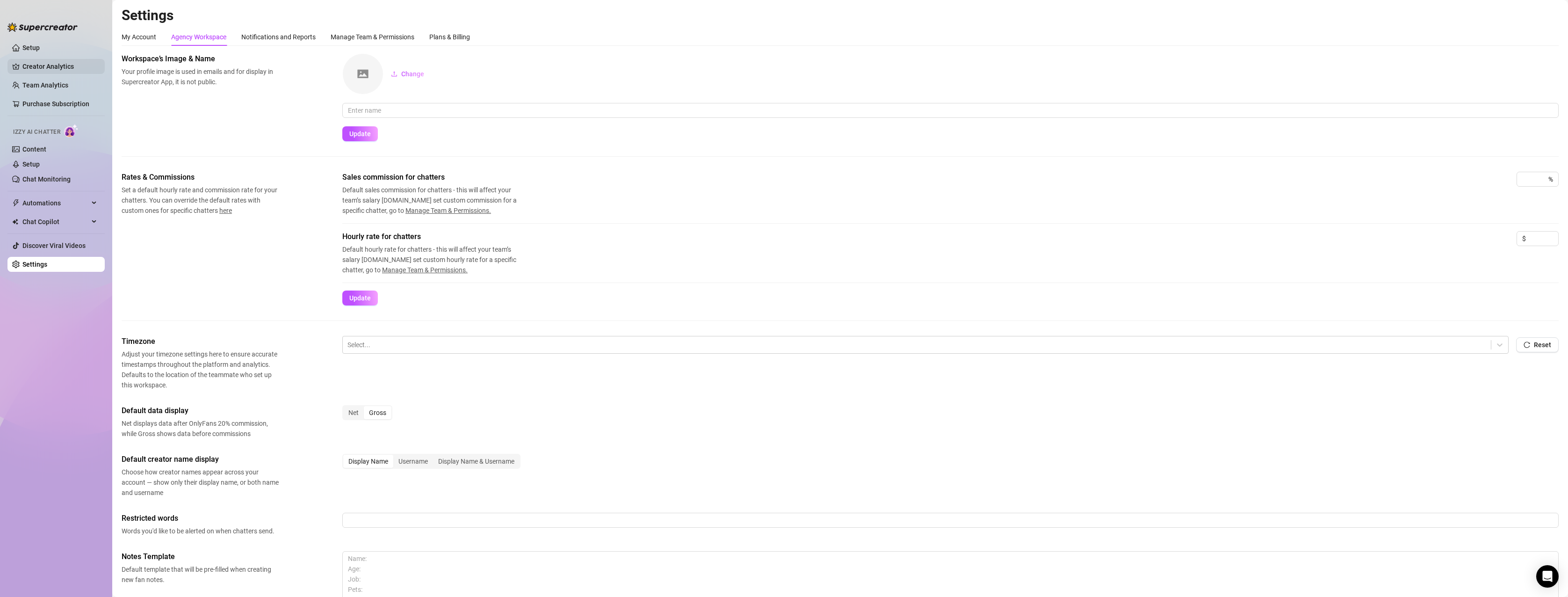
click at [63, 66] on link "Creator Analytics" at bounding box center [60, 66] width 75 height 15
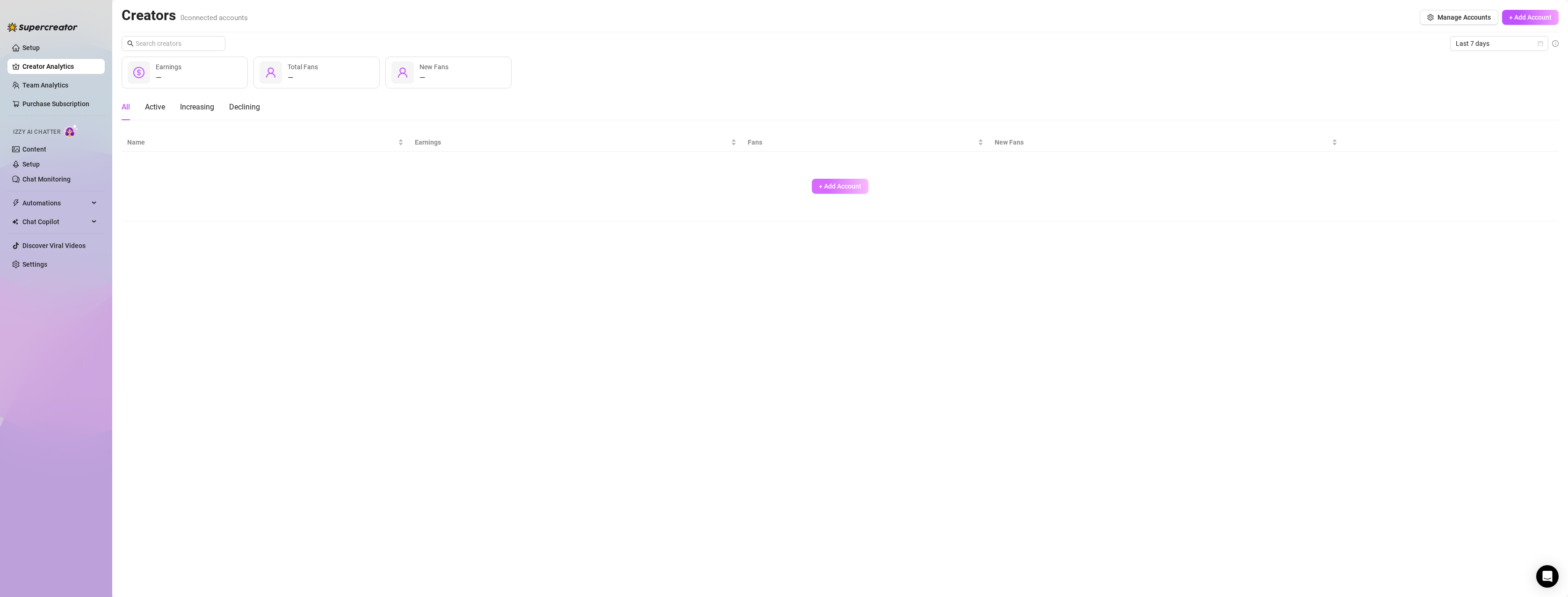
click at [841, 186] on span "+ Add Account" at bounding box center [840, 186] width 43 height 8
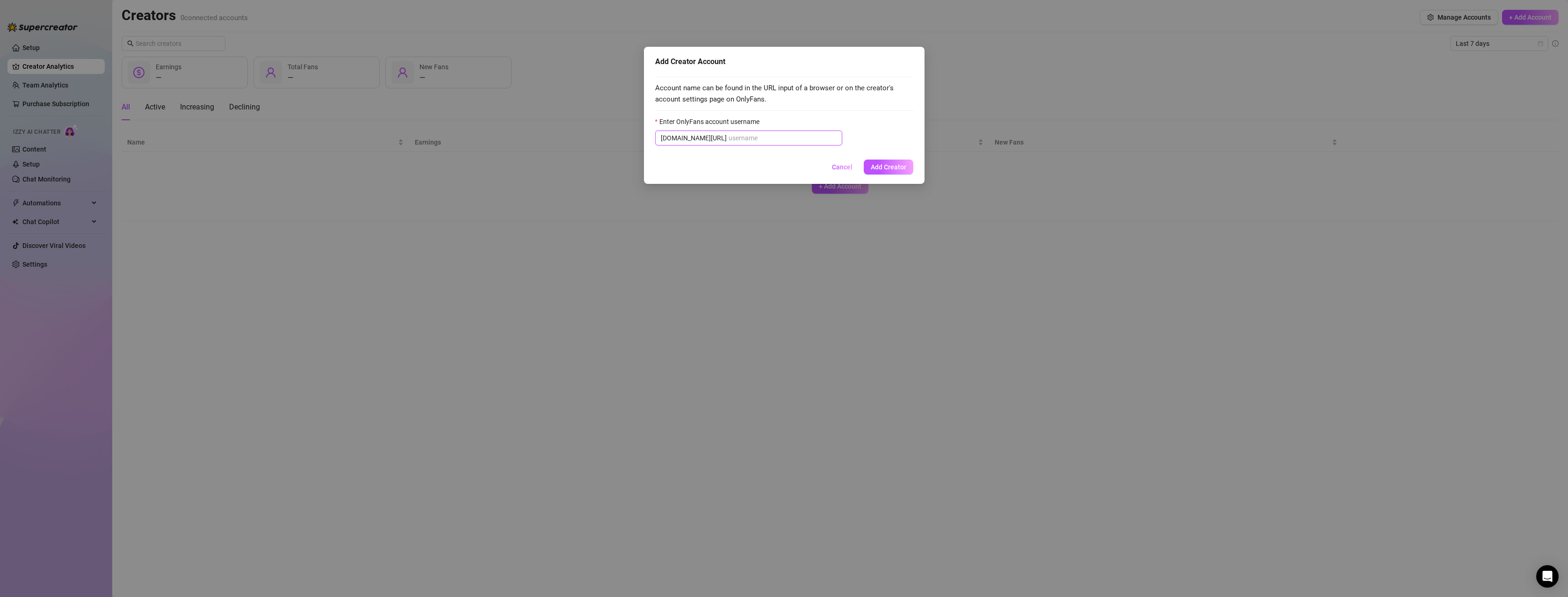
click at [733, 135] on input "Enter OnlyFans account username" at bounding box center [783, 138] width 108 height 10
click at [737, 136] on input "Enter OnlyFans account username" at bounding box center [783, 138] width 108 height 10
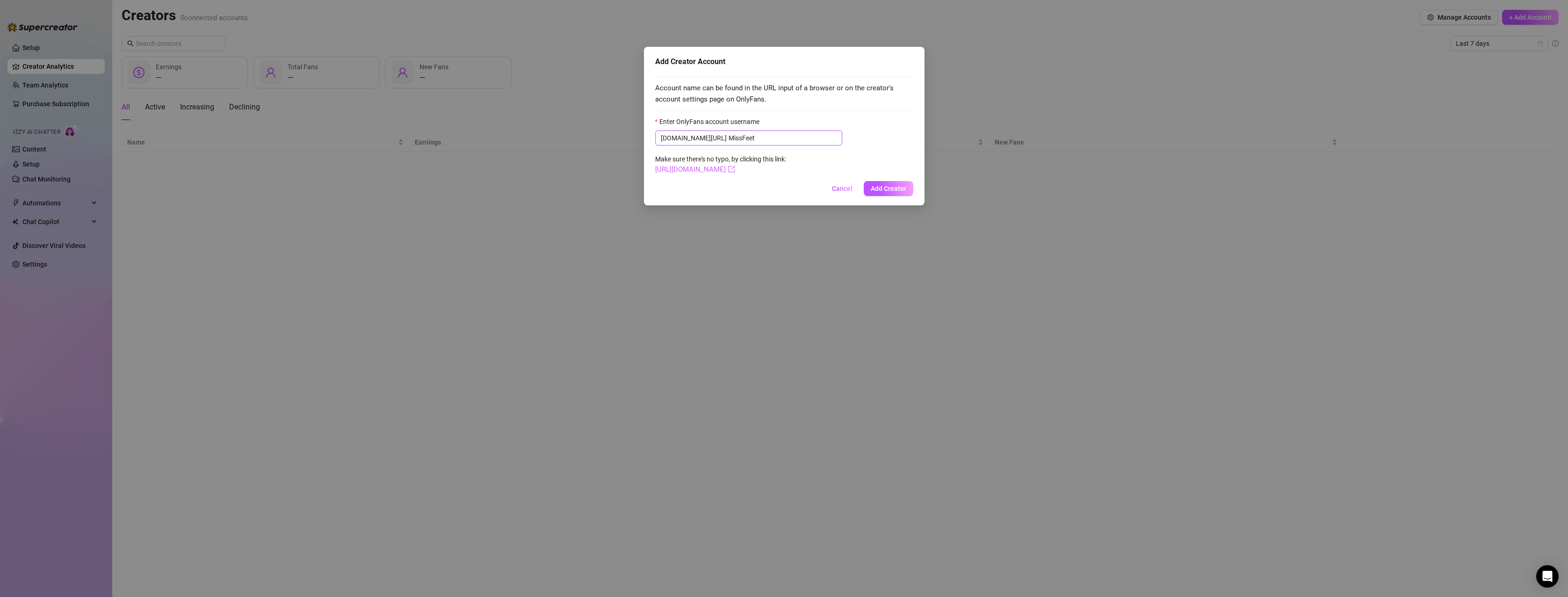
type input "MissFeet"
click at [728, 168] on link "[URL][DOMAIN_NAME]" at bounding box center [695, 170] width 80 height 9
click at [892, 187] on span "Add Creator" at bounding box center [889, 188] width 36 height 8
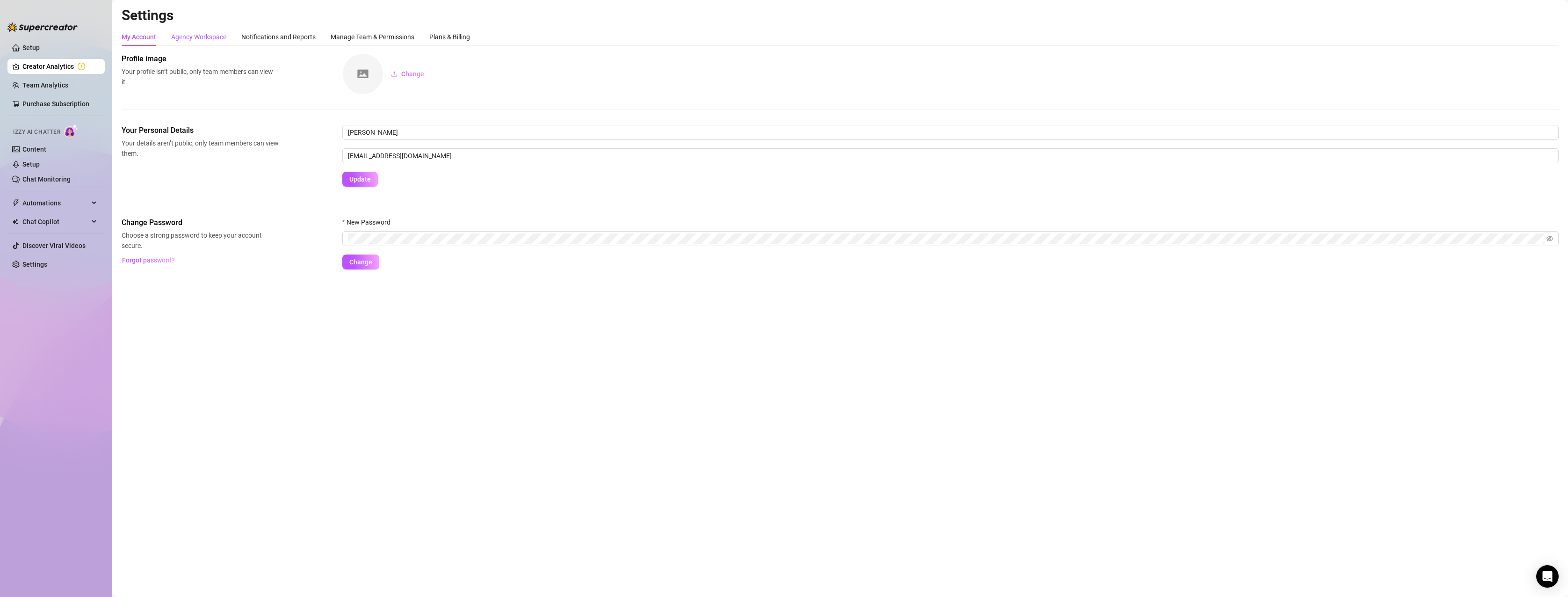
click at [202, 36] on div "Agency Workspace" at bounding box center [198, 37] width 55 height 10
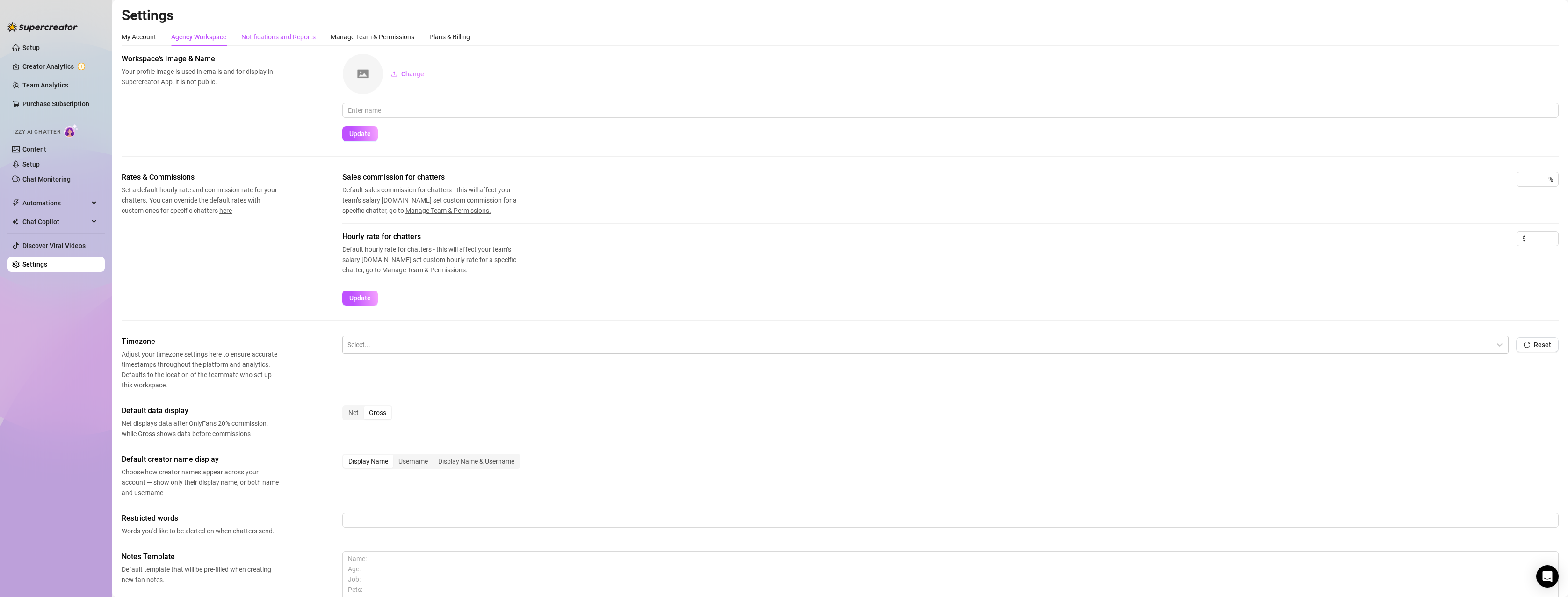
click at [286, 36] on div "Notifications and Reports" at bounding box center [278, 37] width 74 height 10
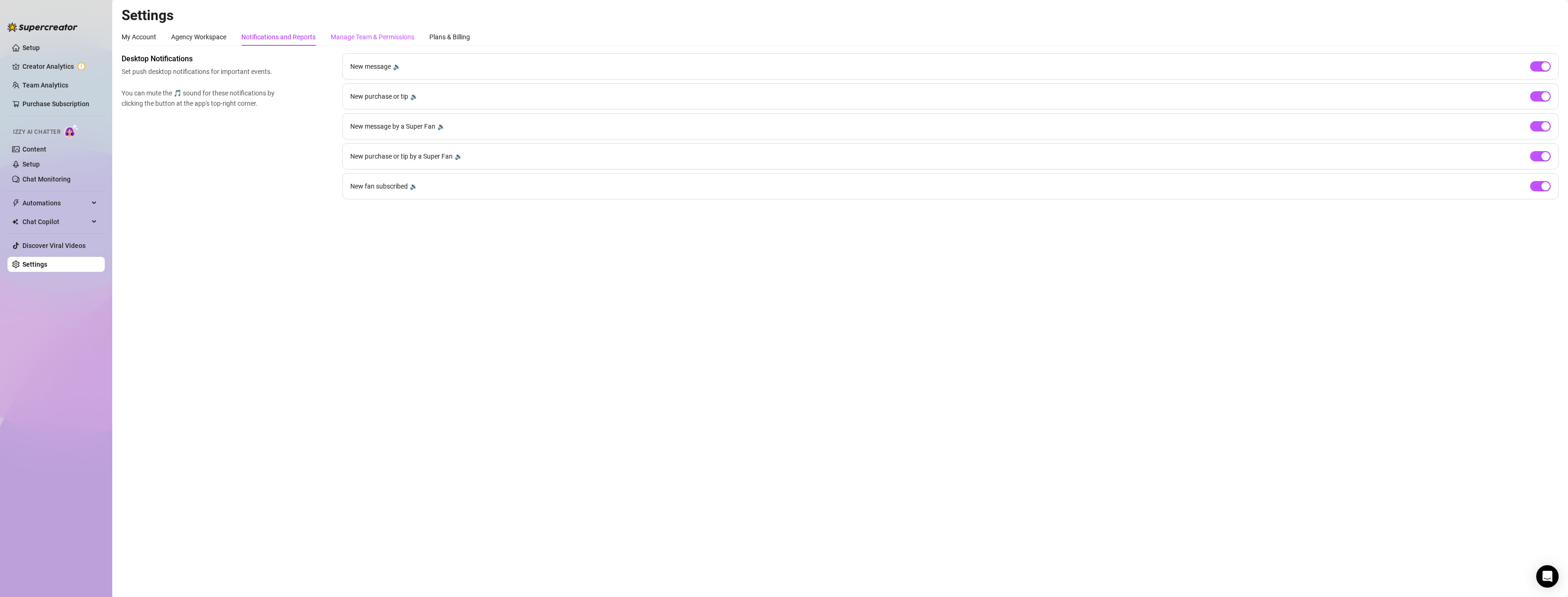
click at [355, 33] on div "Manage Team & Permissions" at bounding box center [372, 37] width 84 height 10
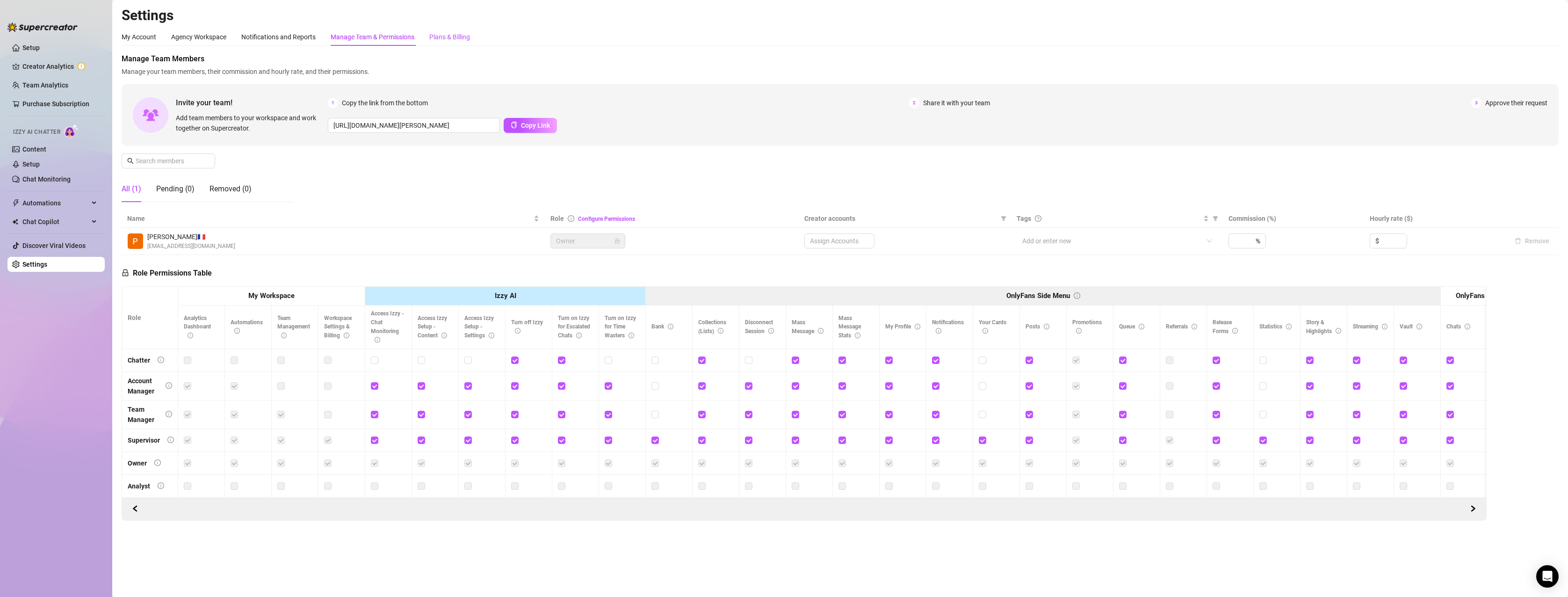
click at [466, 35] on div "Plans & Billing" at bounding box center [449, 37] width 41 height 10
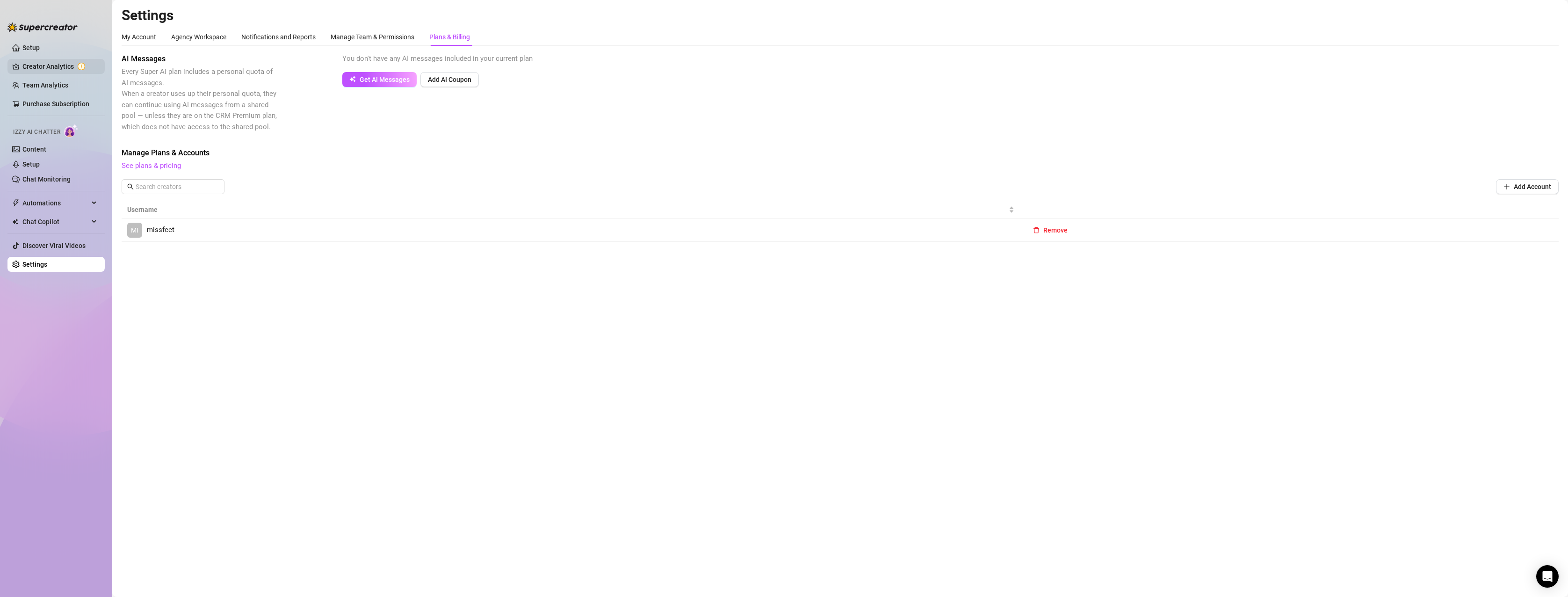
click at [33, 64] on link "Creator Analytics" at bounding box center [60, 66] width 75 height 15
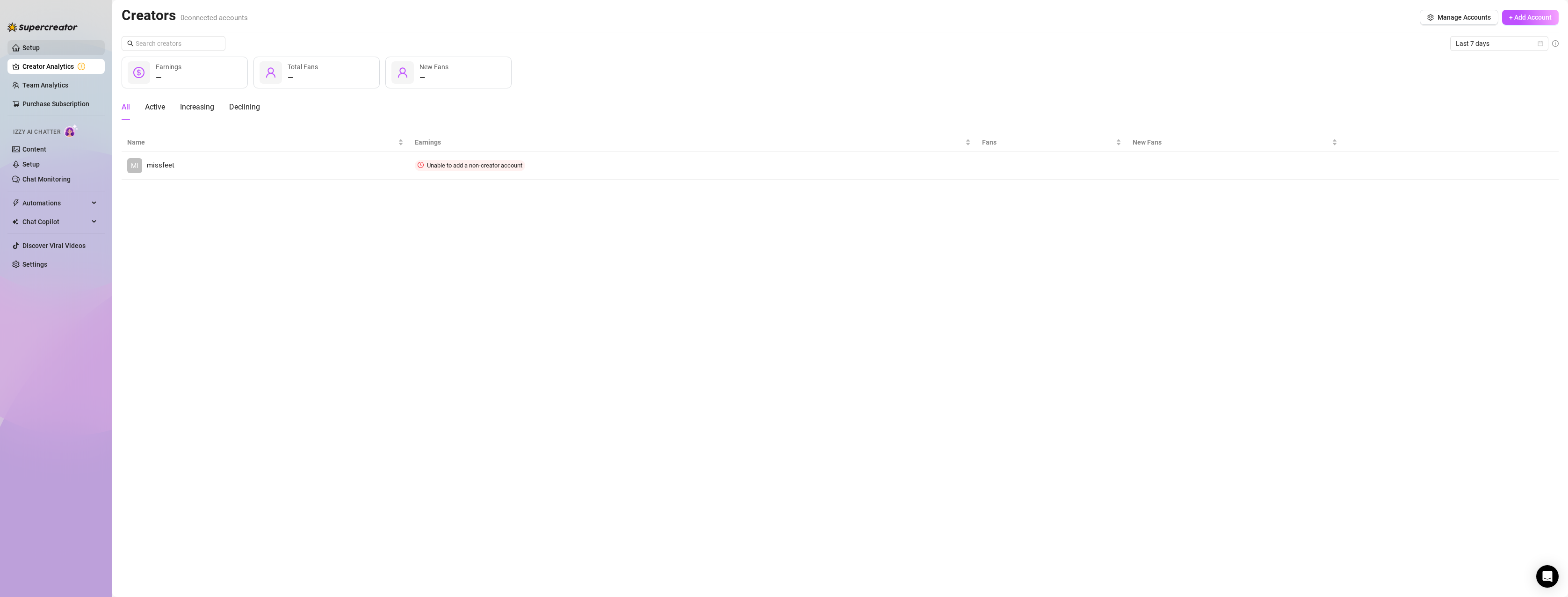
click at [38, 48] on link "Setup" at bounding box center [31, 48] width 17 height 8
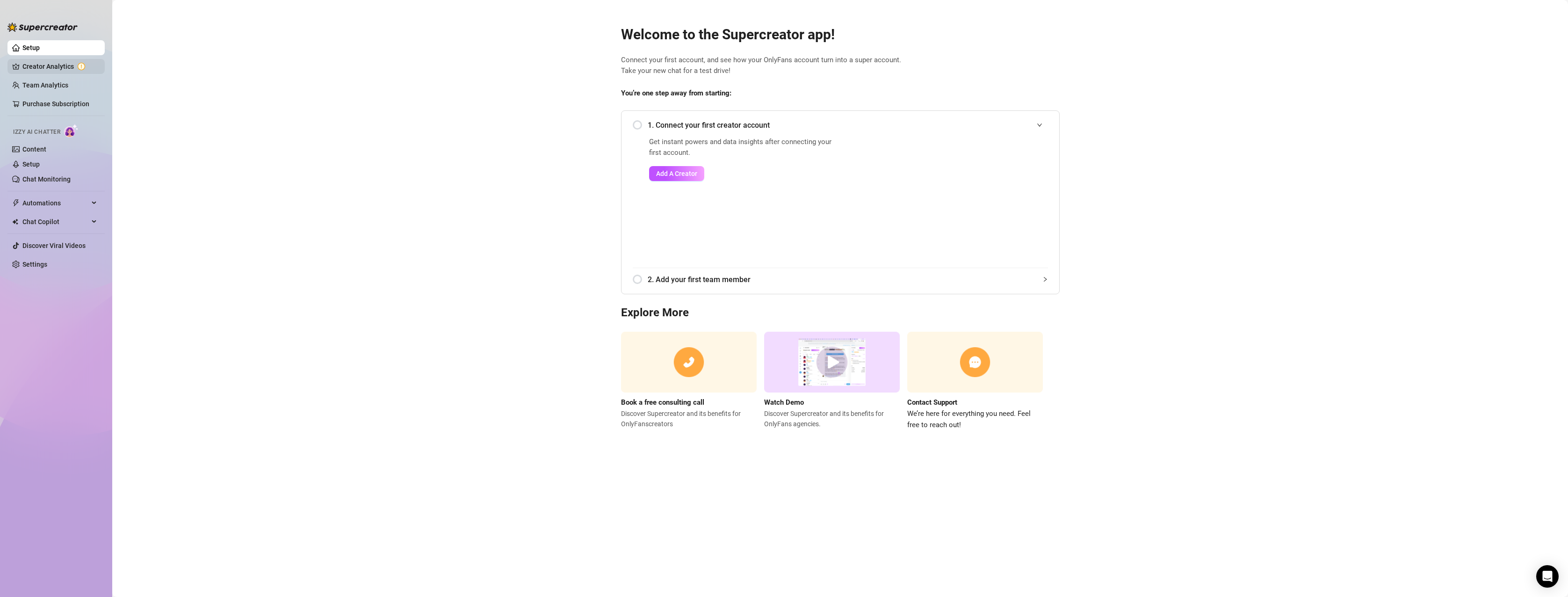
click at [39, 65] on link "Creator Analytics" at bounding box center [60, 66] width 75 height 15
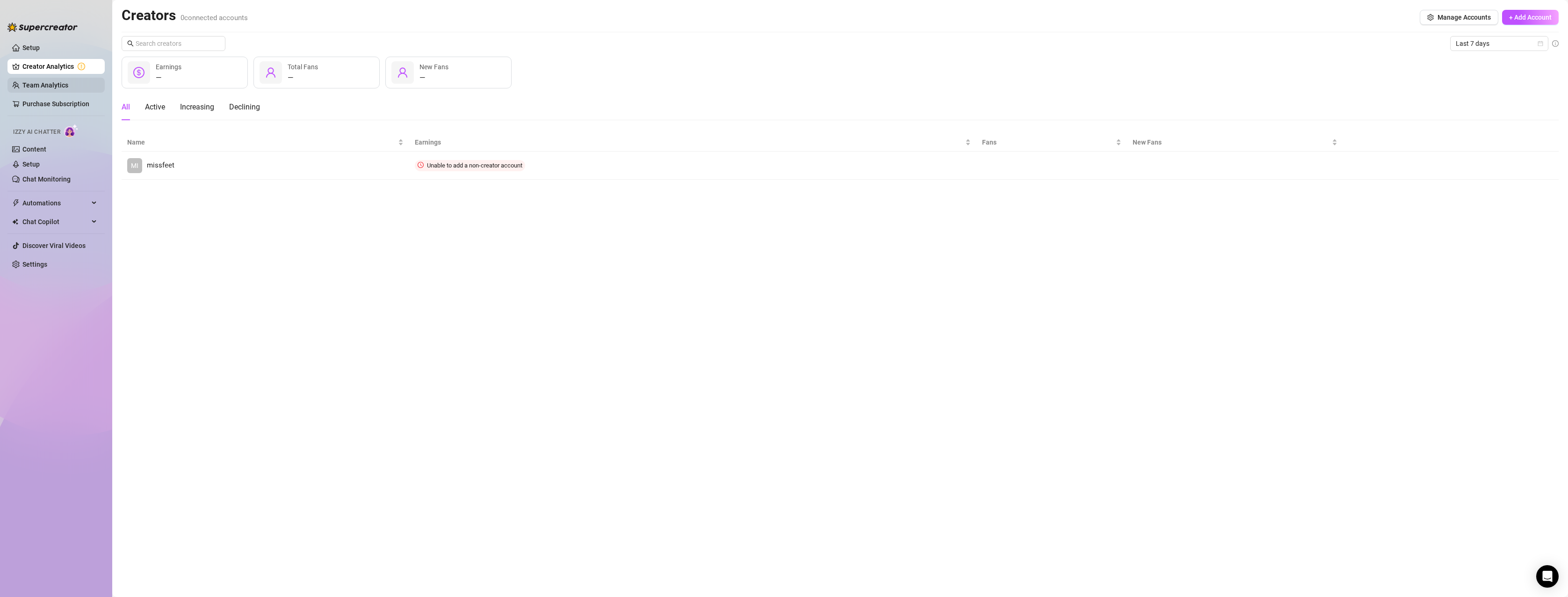
click at [43, 84] on link "Team Analytics" at bounding box center [46, 85] width 46 height 8
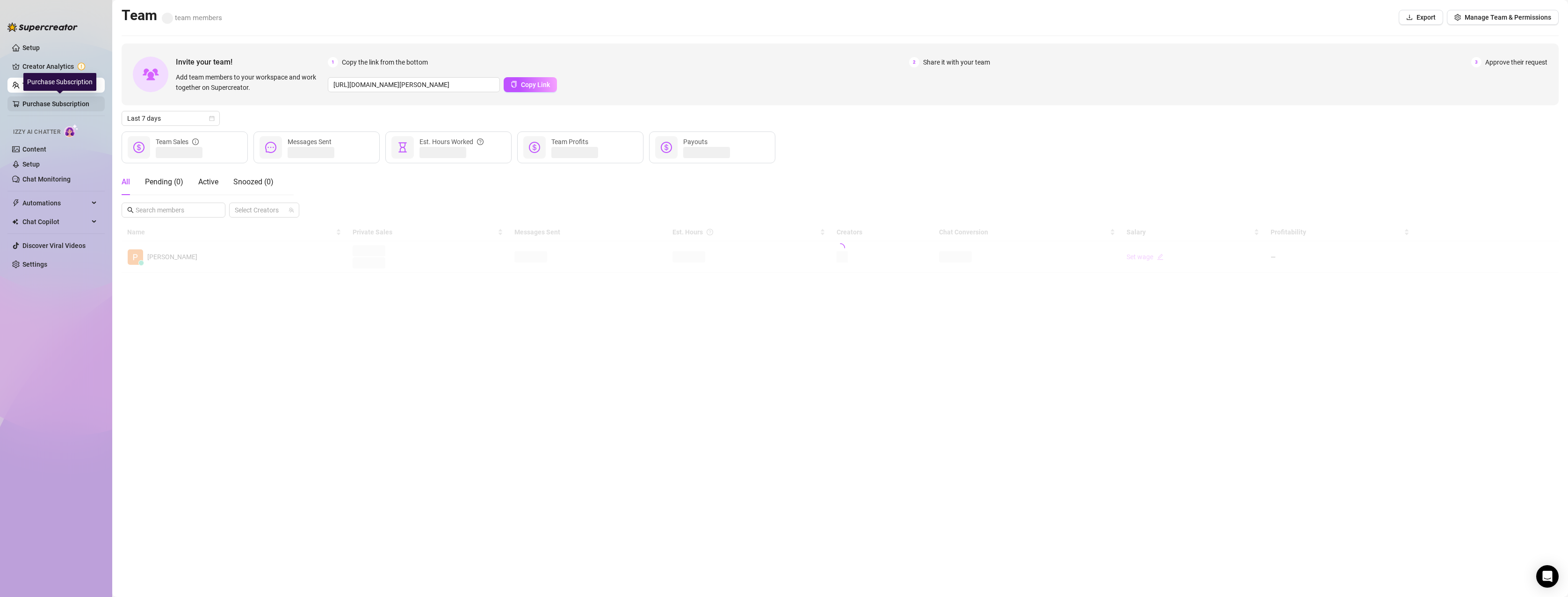
click at [45, 105] on link "Purchase Subscription" at bounding box center [60, 103] width 75 height 15
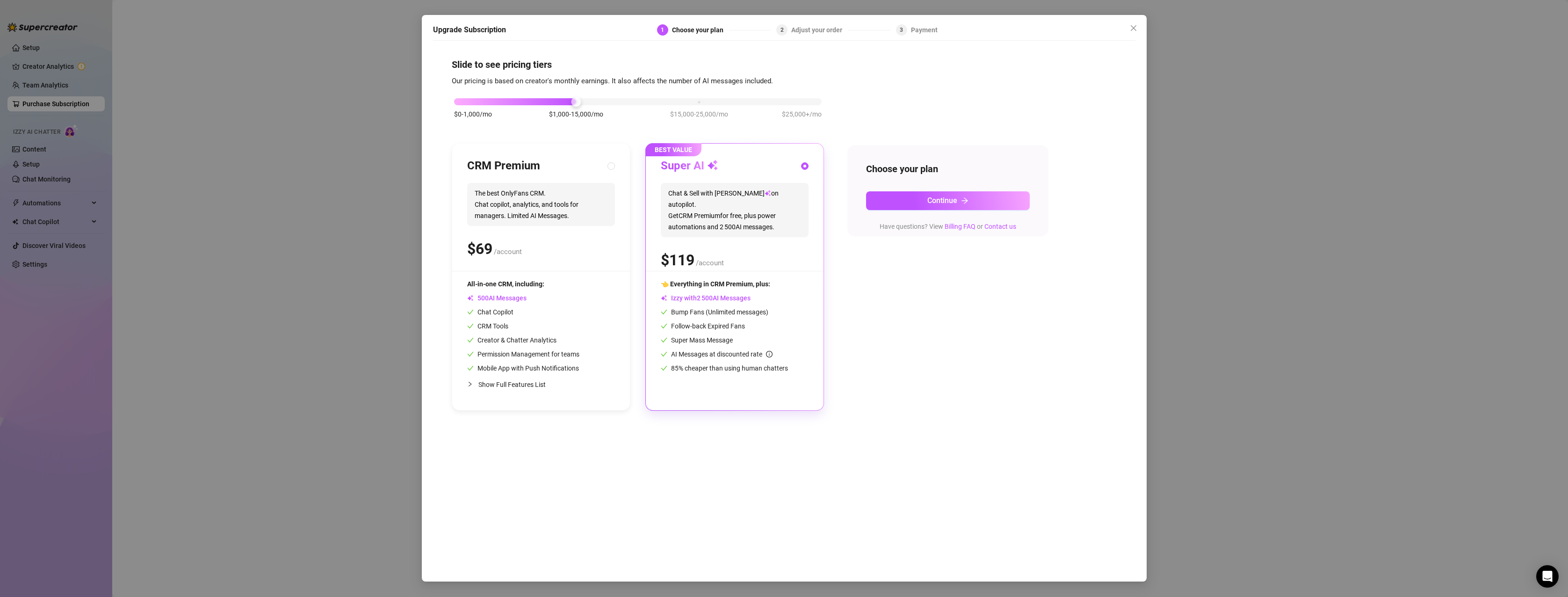
click at [275, 142] on div "Upgrade Subscription 1 Choose your plan 2 Adjust your order 3 Payment Slide to …" at bounding box center [784, 298] width 1568 height 597
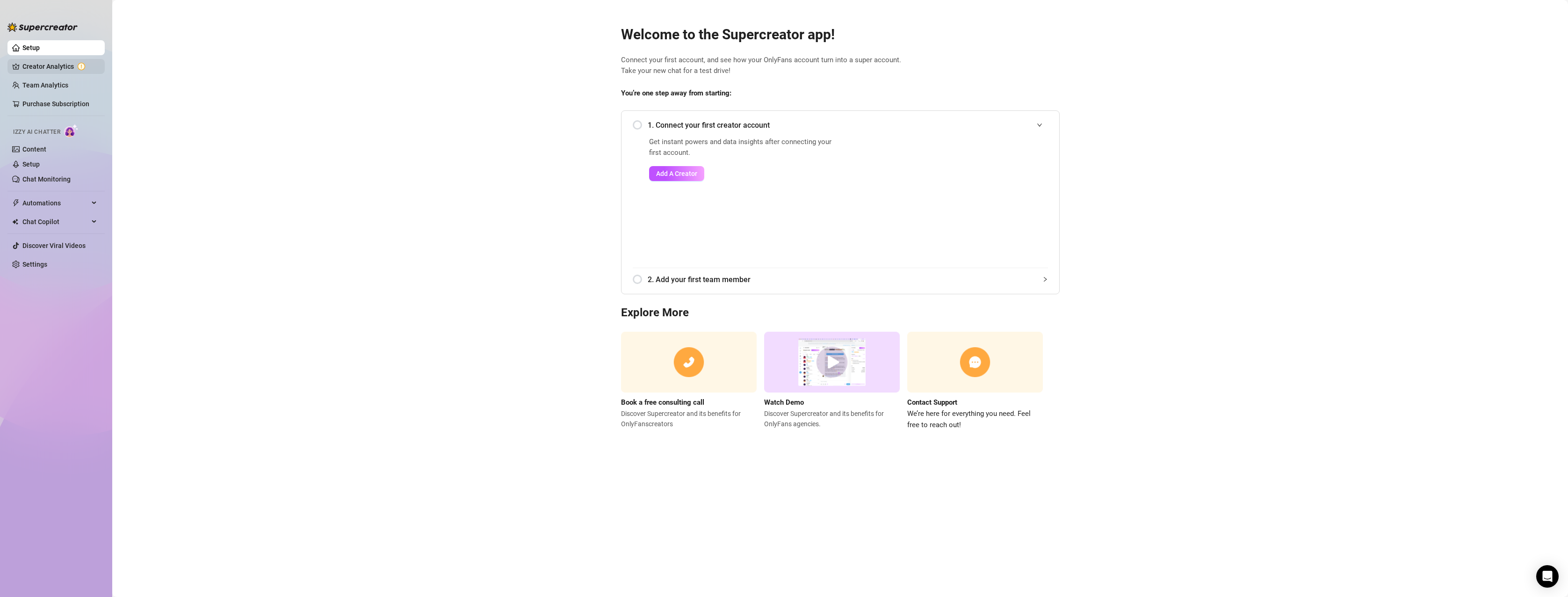
click at [31, 61] on link "Creator Analytics" at bounding box center [60, 66] width 75 height 15
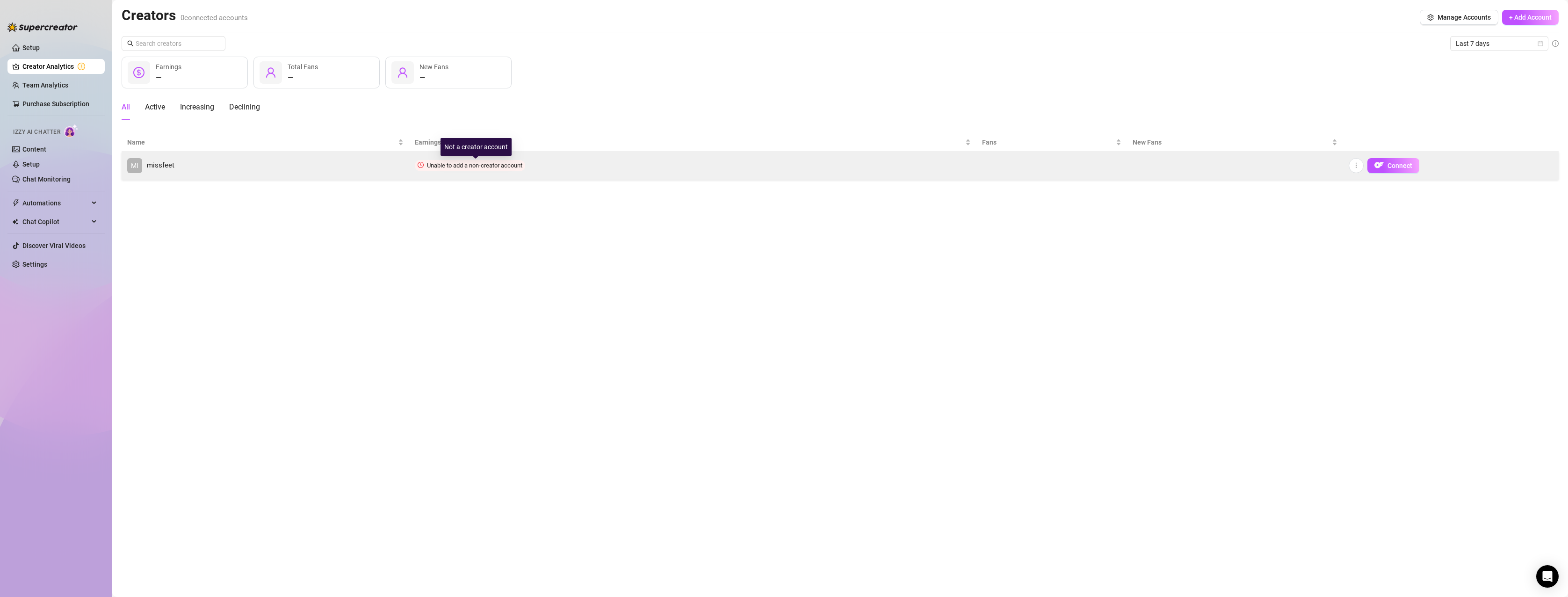
click at [457, 164] on span "Unable to add a non-creator account" at bounding box center [475, 165] width 95 height 7
